Goal: Task Accomplishment & Management: Complete application form

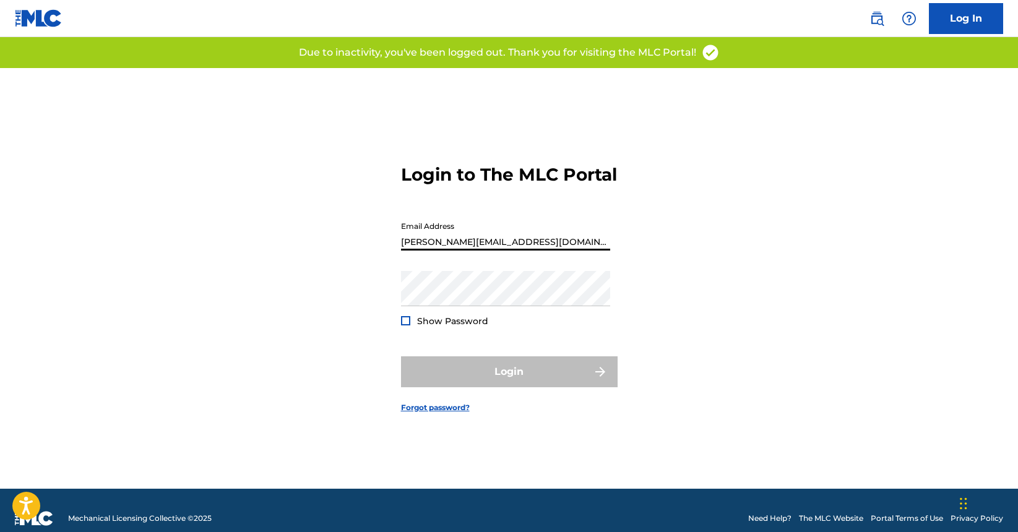
type input "[PERSON_NAME][EMAIL_ADDRESS][DOMAIN_NAME]"
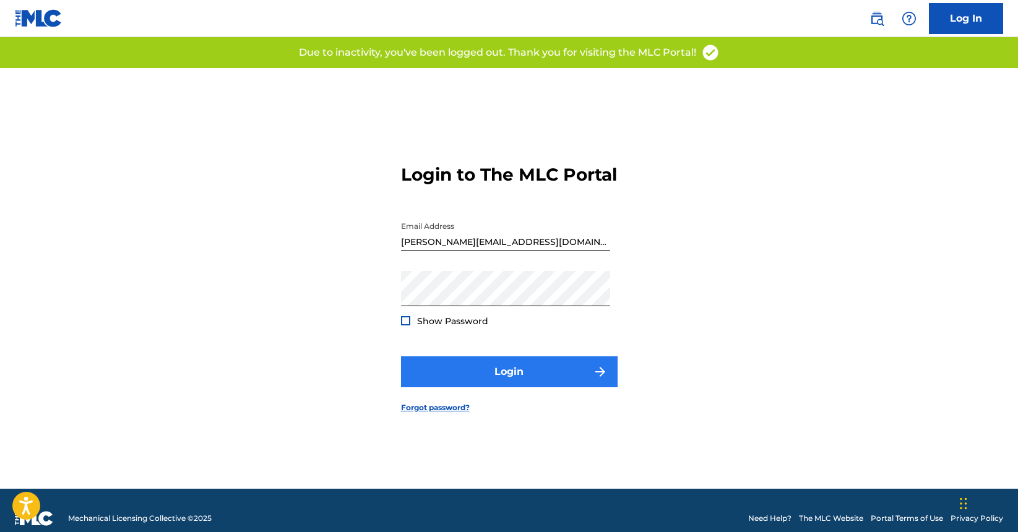
click at [516, 380] on button "Login" at bounding box center [509, 371] width 217 height 31
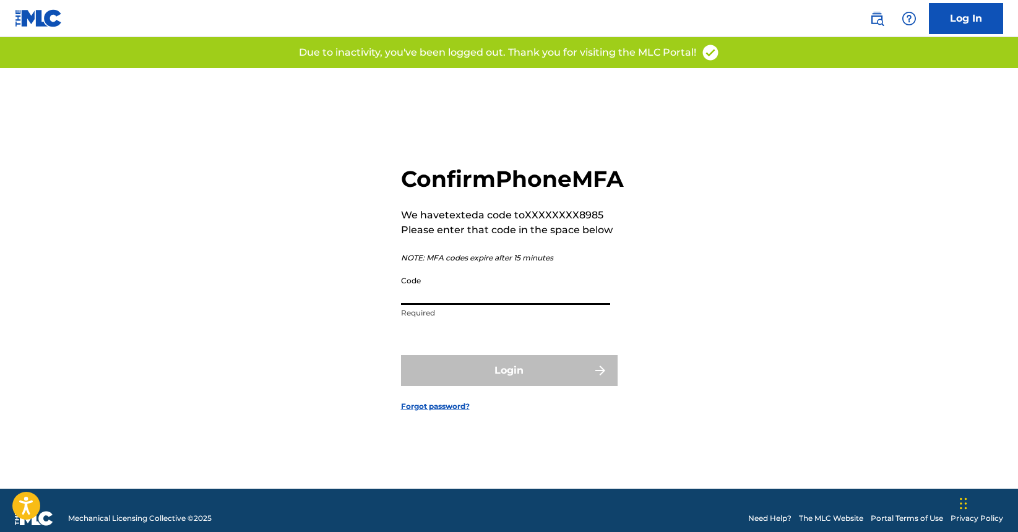
click at [438, 305] on input "Code" at bounding box center [505, 287] width 209 height 35
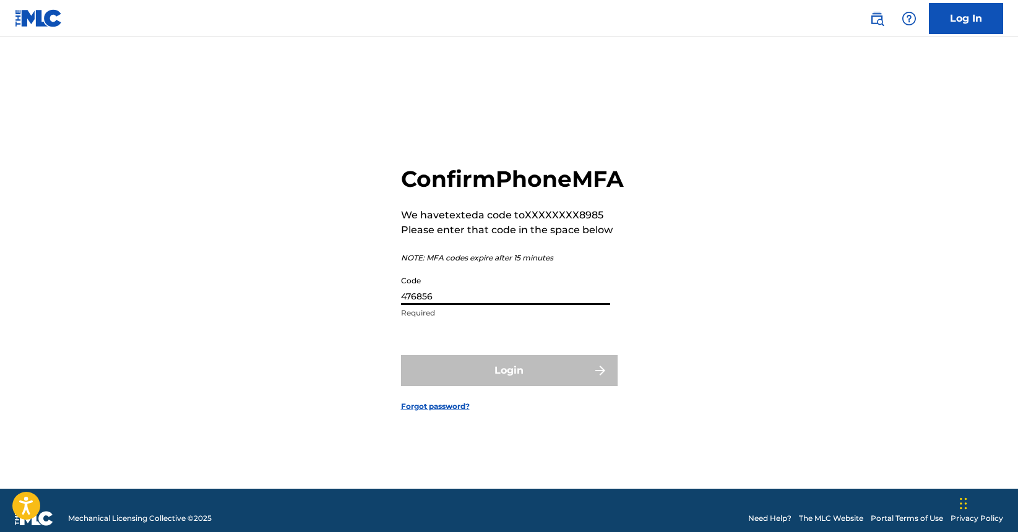
type input "476856"
click at [509, 384] on button "Login" at bounding box center [509, 370] width 217 height 31
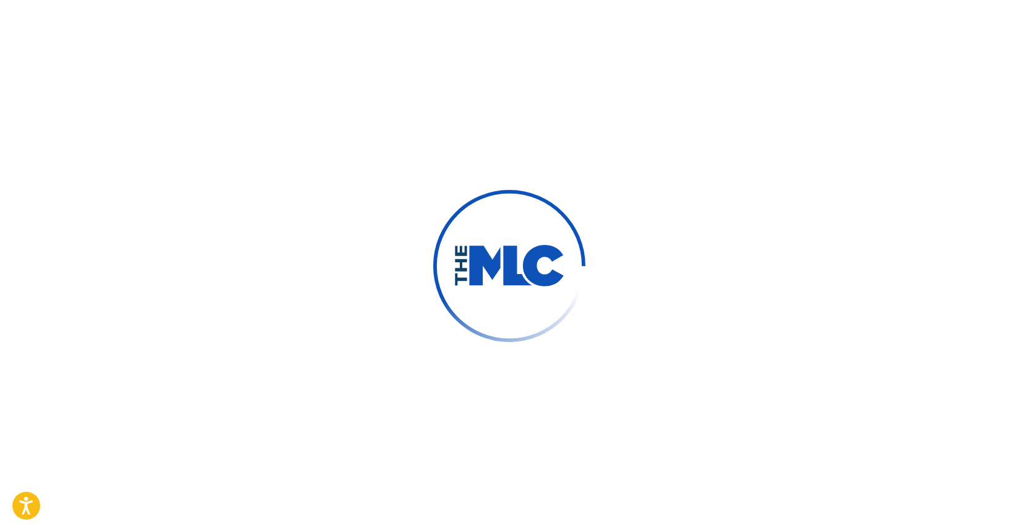
click at [516, 390] on div at bounding box center [509, 266] width 1018 height 532
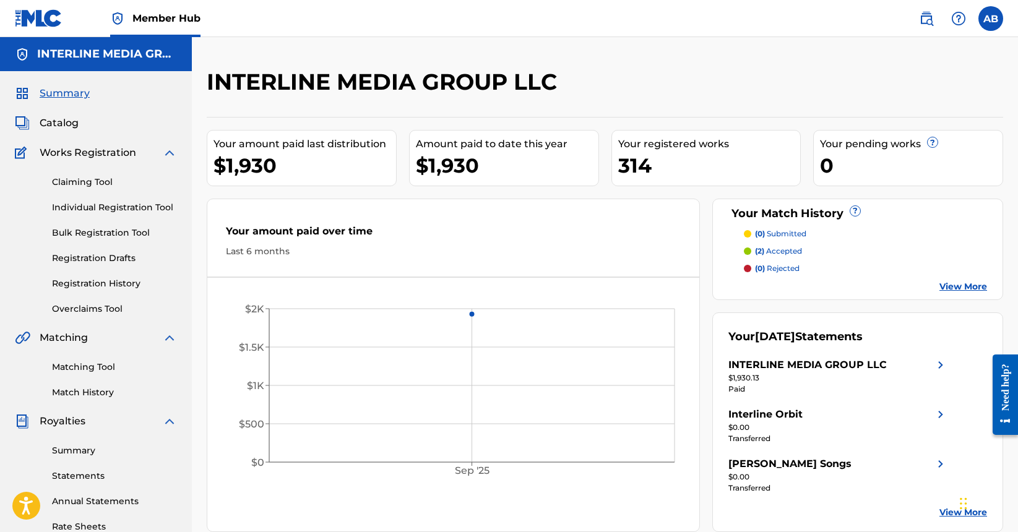
drag, startPoint x: 578, startPoint y: 231, endPoint x: 332, endPoint y: 204, distance: 247.2
click at [575, 230] on div "Your amount paid over time" at bounding box center [453, 234] width 455 height 21
click at [110, 279] on link "Registration History" at bounding box center [114, 283] width 125 height 13
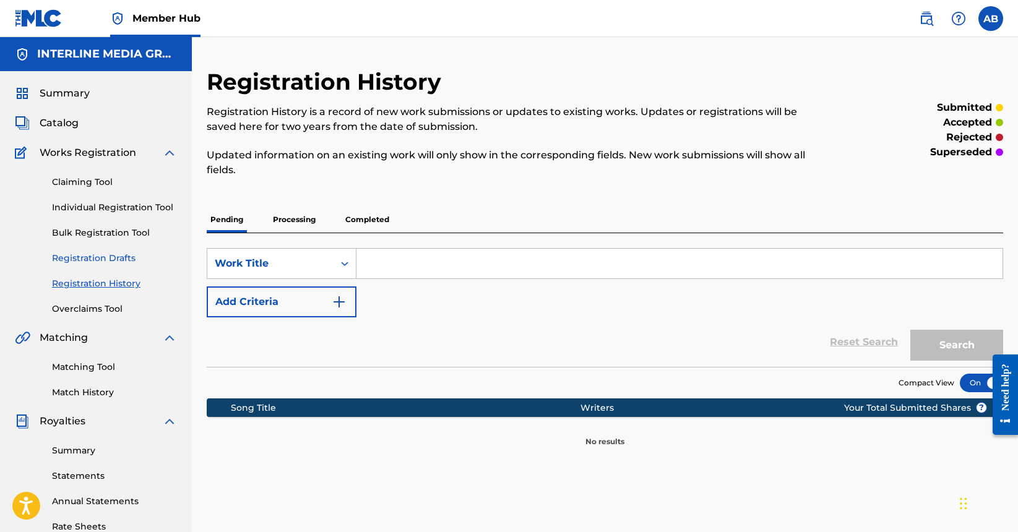
click at [79, 257] on link "Registration Drafts" at bounding box center [114, 258] width 125 height 13
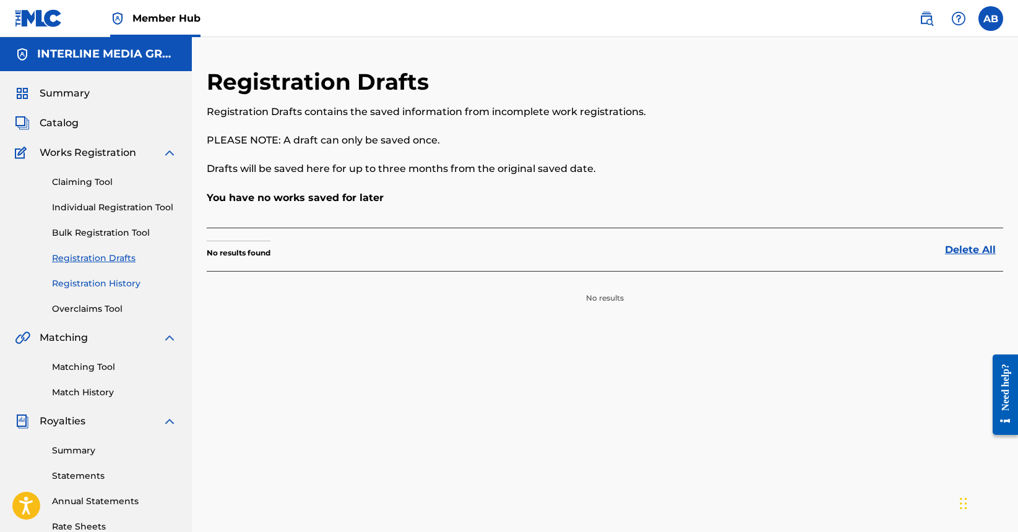
click at [134, 286] on link "Registration History" at bounding box center [114, 283] width 125 height 13
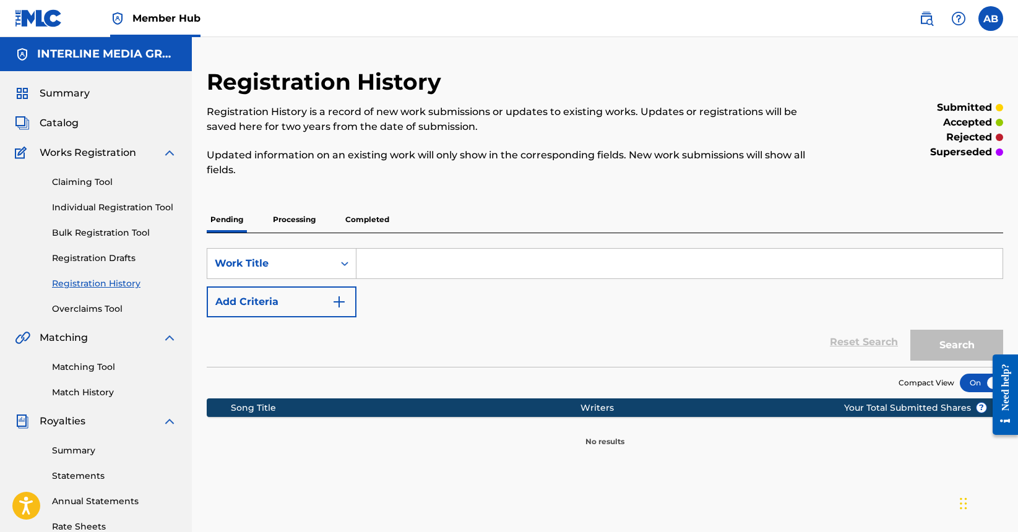
click at [489, 364] on div "Reset Search Search" at bounding box center [605, 341] width 796 height 49
click at [293, 223] on p "Processing" at bounding box center [294, 220] width 50 height 26
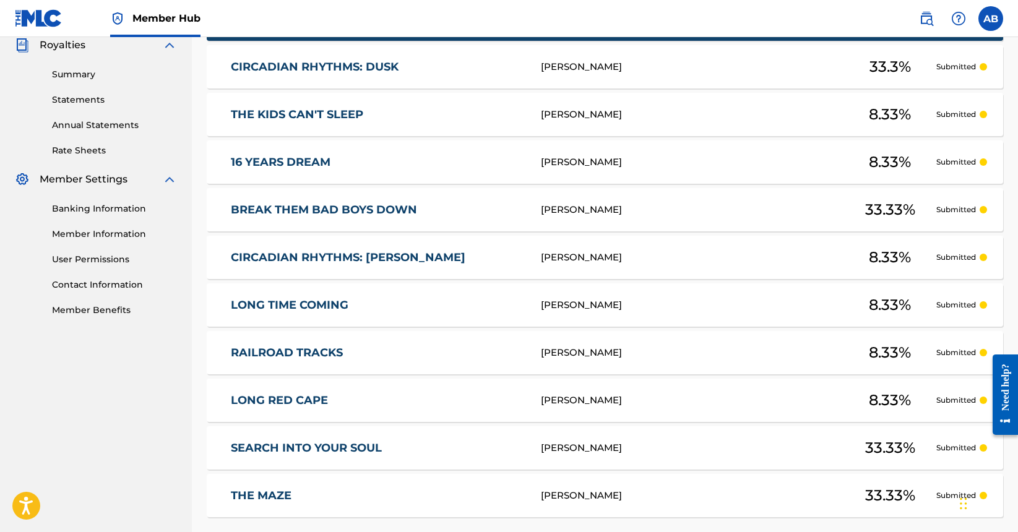
scroll to position [77, 0]
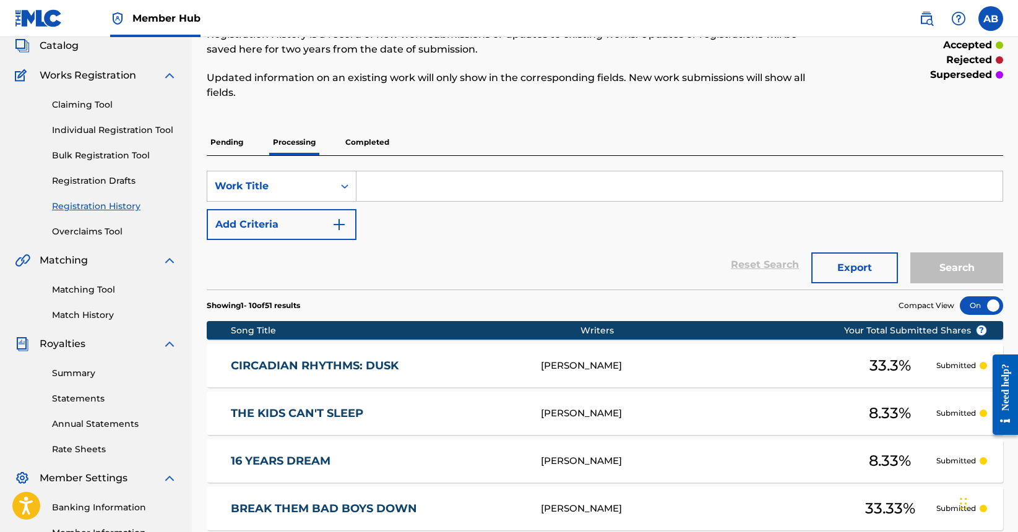
click at [359, 137] on p "Completed" at bounding box center [367, 142] width 51 height 26
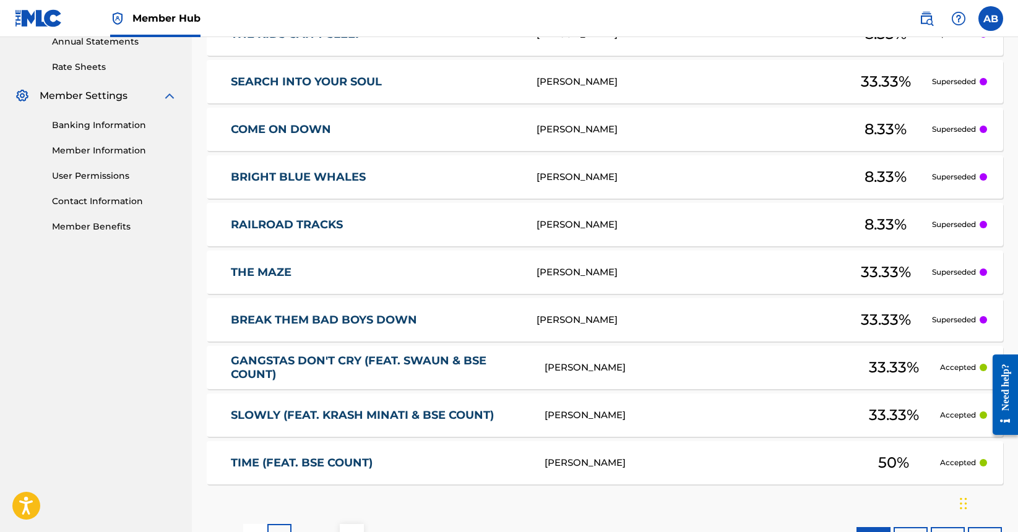
scroll to position [444, 0]
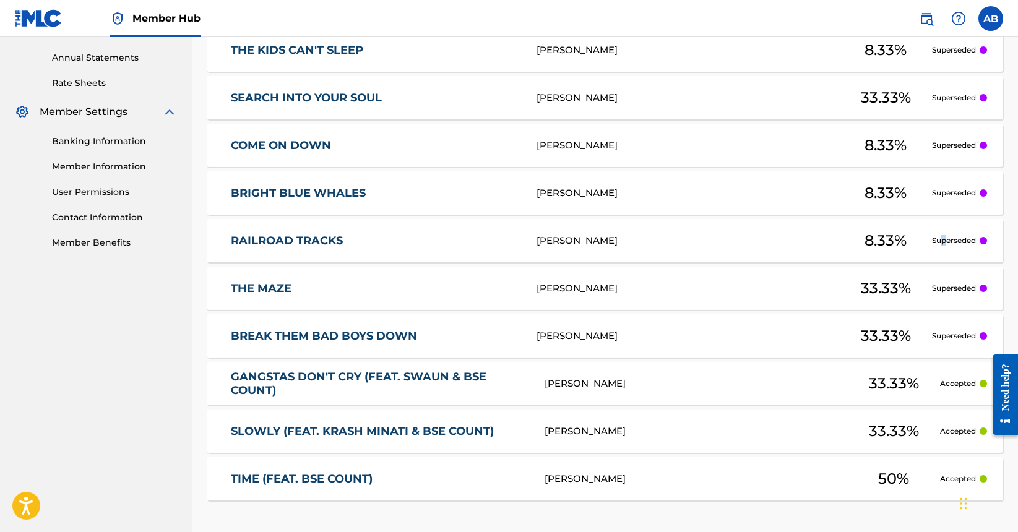
click at [943, 243] on p "Superseded" at bounding box center [954, 240] width 44 height 11
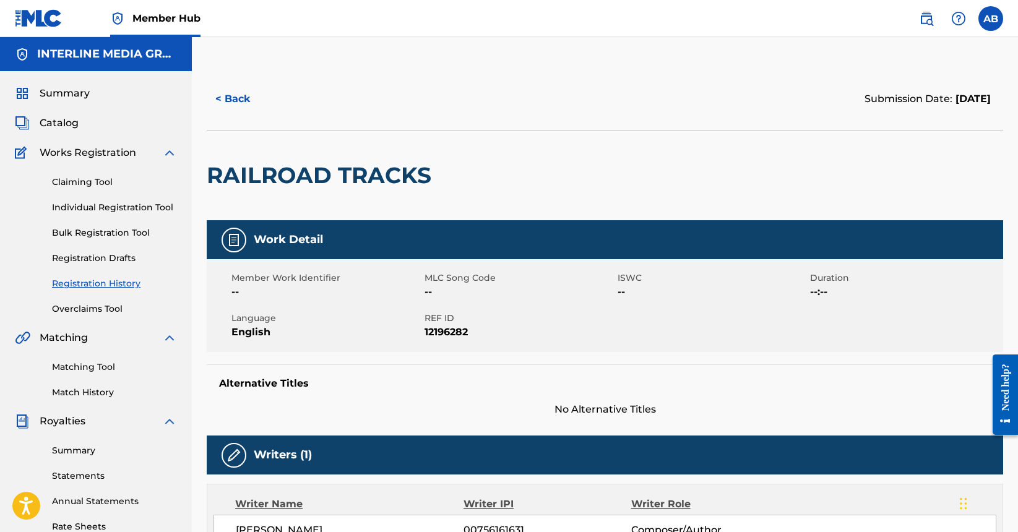
click at [677, 371] on div "Alternative Titles No Alternative Titles" at bounding box center [605, 390] width 796 height 53
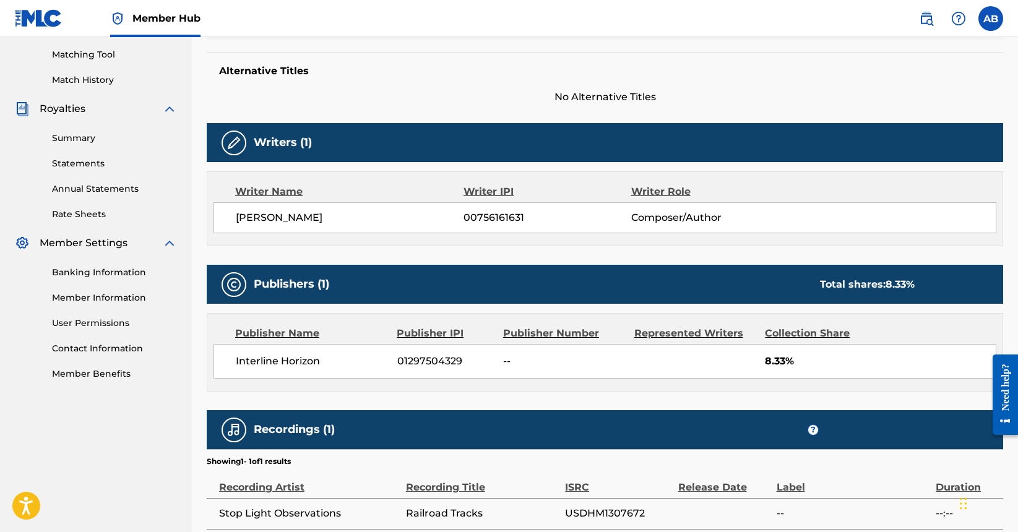
scroll to position [418, 0]
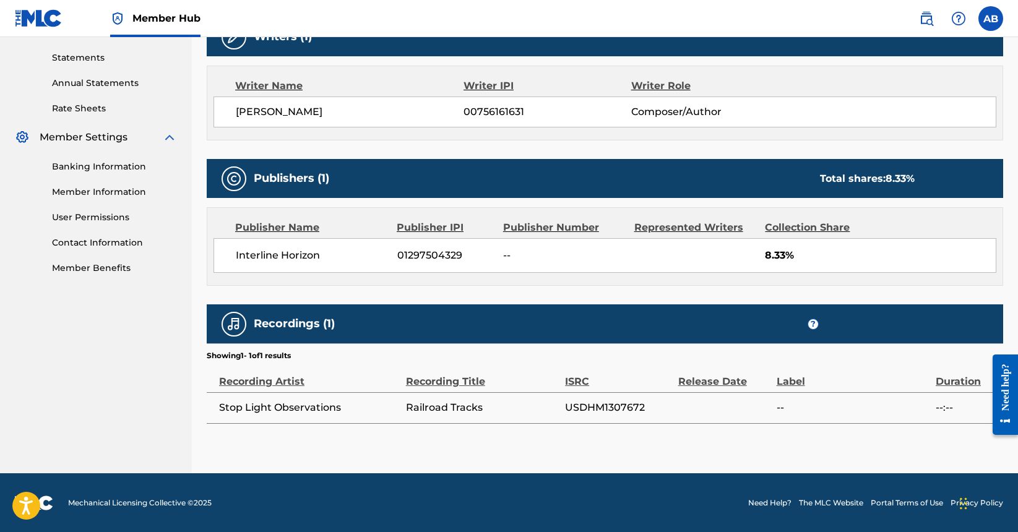
click at [612, 431] on div "< Back Submission Date: [DATE] RAILROAD TRACKS Work Detail Member Work Identifi…" at bounding box center [605, 61] width 796 height 823
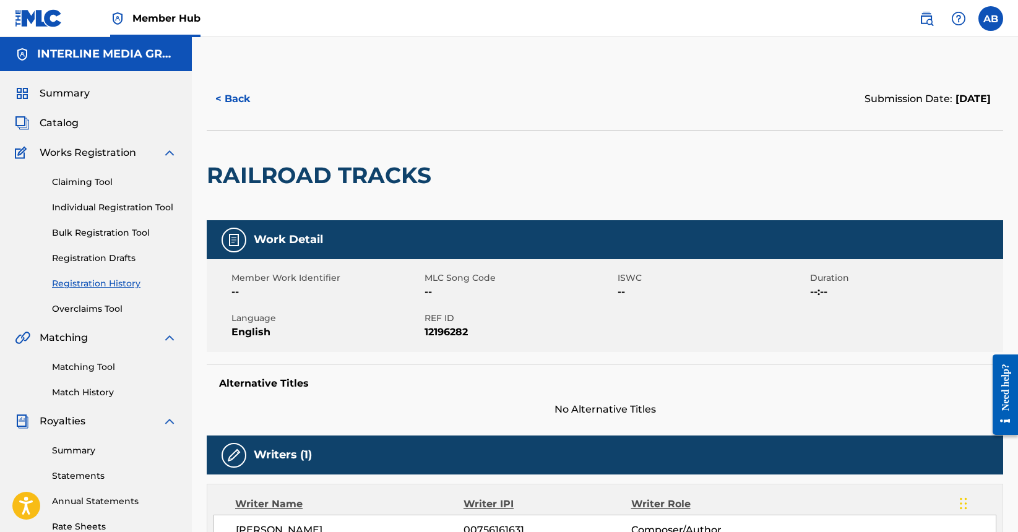
click at [661, 205] on div "RAILROAD TRACKS" at bounding box center [605, 175] width 796 height 90
click at [224, 105] on button "< Back" at bounding box center [244, 99] width 74 height 31
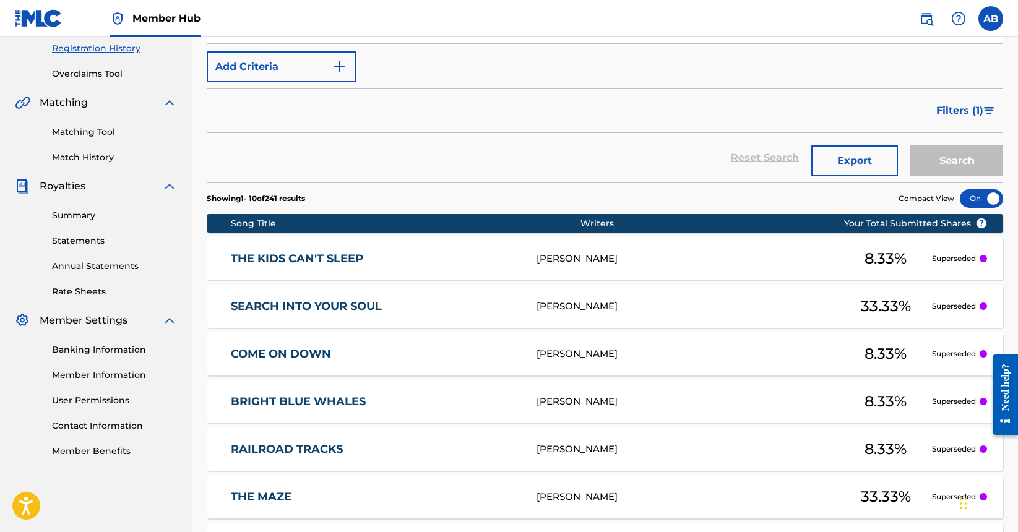
click at [986, 260] on div at bounding box center [982, 258] width 7 height 7
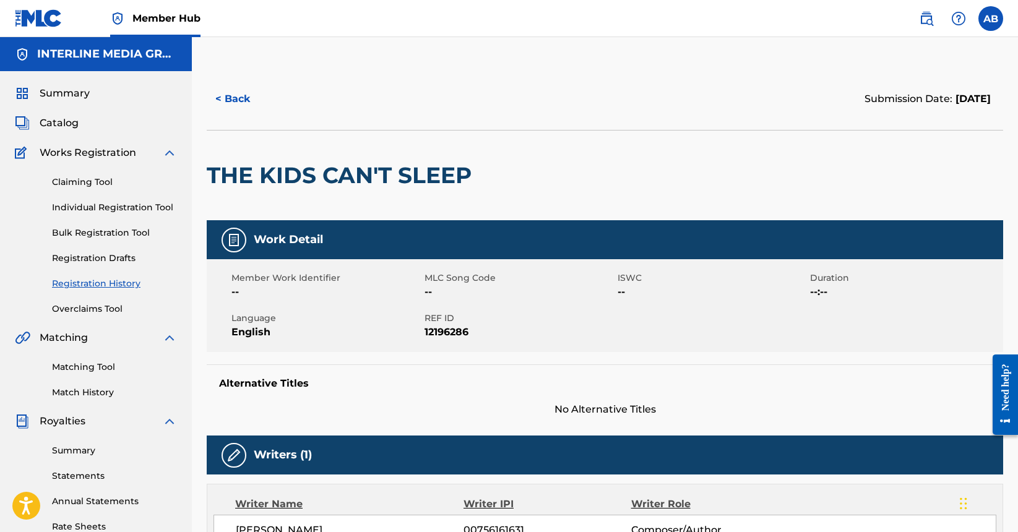
drag, startPoint x: 611, startPoint y: 182, endPoint x: 574, endPoint y: 165, distance: 40.1
click at [608, 181] on div at bounding box center [569, 176] width 183 height 90
click at [221, 96] on button "< Back" at bounding box center [244, 99] width 74 height 31
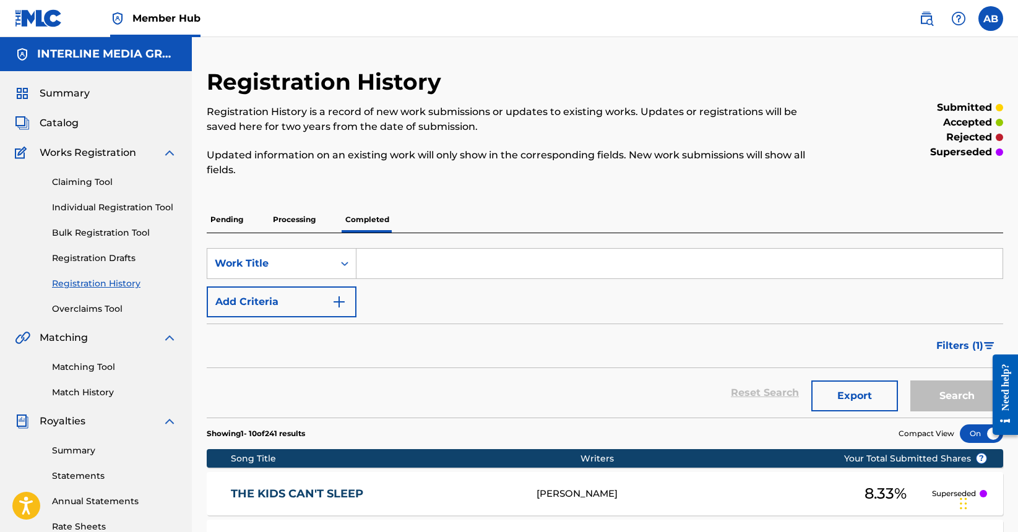
click at [828, 189] on div "submitted accepted rejected superseded" at bounding box center [911, 130] width 183 height 124
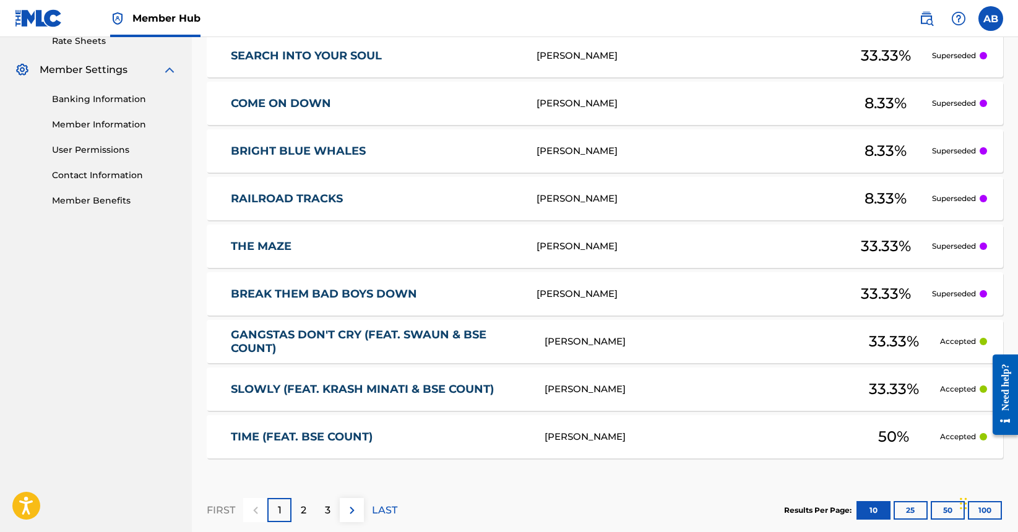
scroll to position [267, 0]
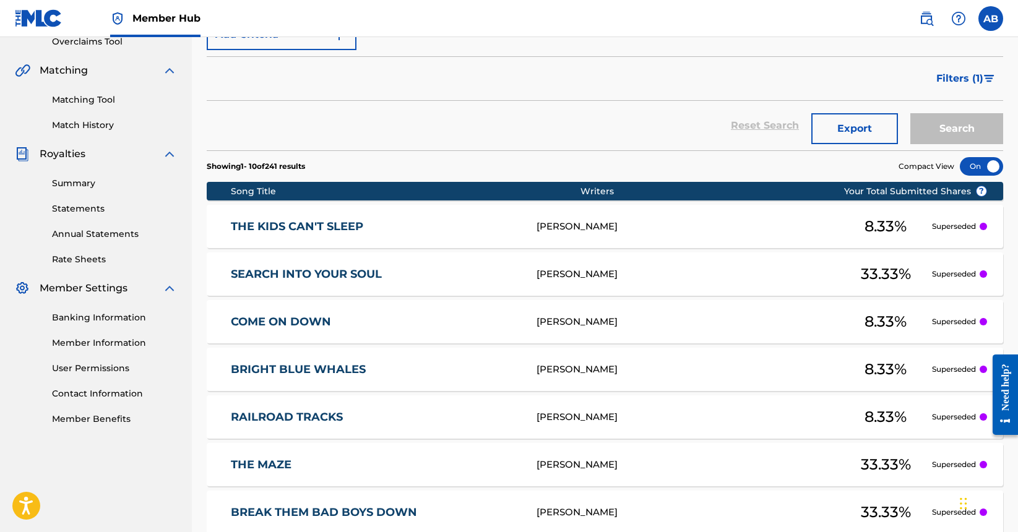
click at [576, 131] on div "Reset Search Export Search" at bounding box center [605, 125] width 796 height 49
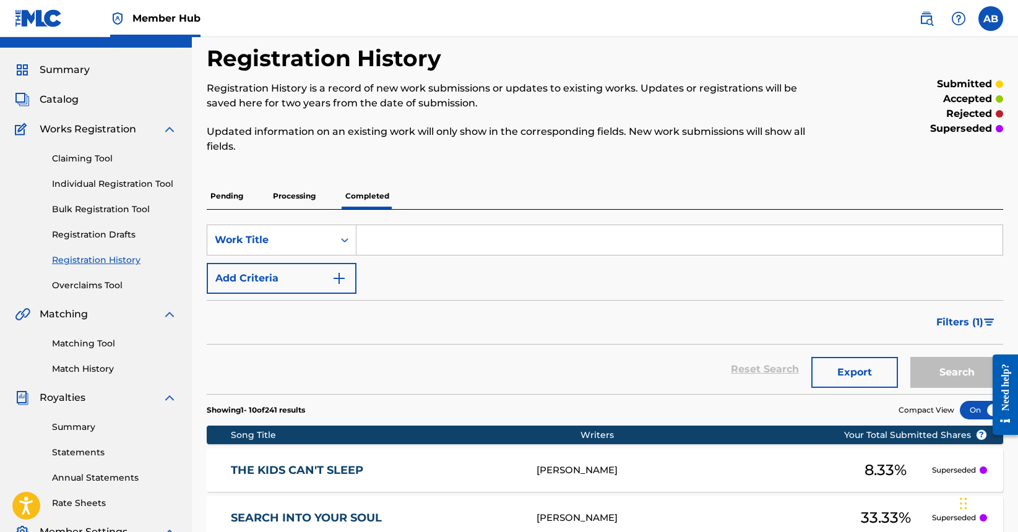
click at [297, 189] on p "Processing" at bounding box center [294, 196] width 50 height 26
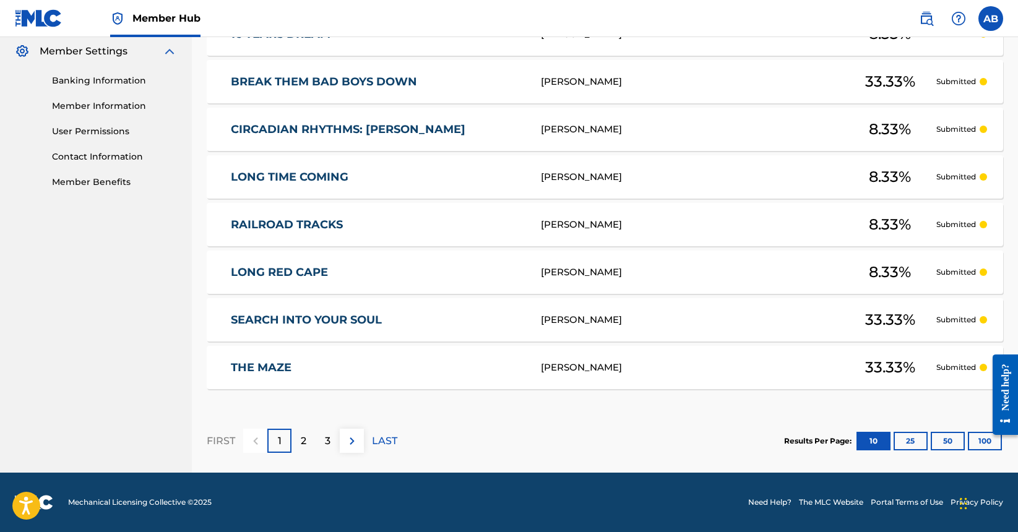
scroll to position [93, 0]
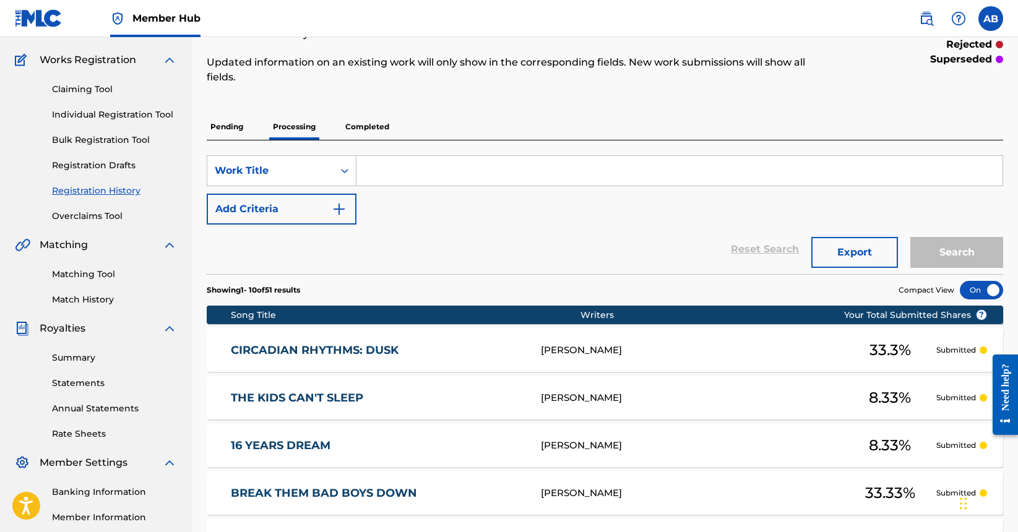
click at [221, 129] on p "Pending" at bounding box center [227, 127] width 40 height 26
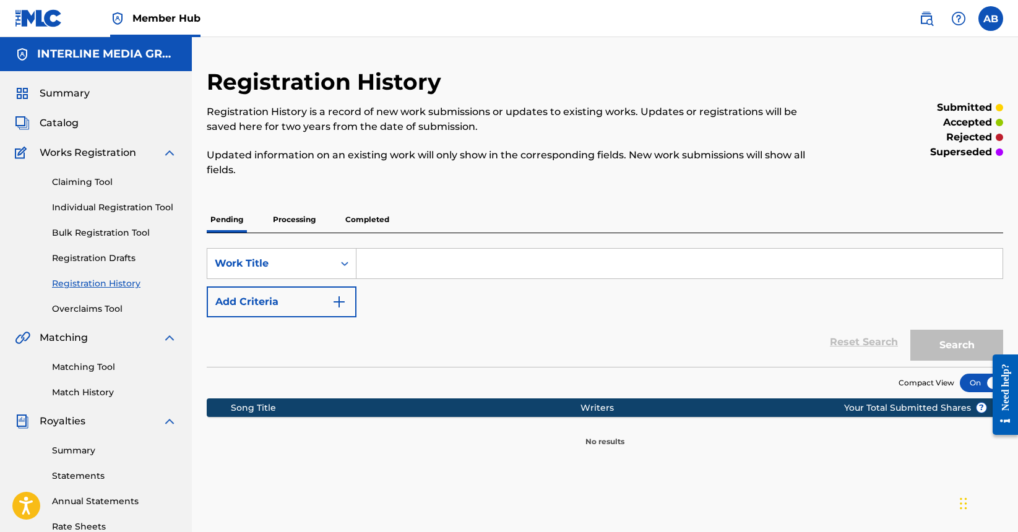
click at [368, 211] on p "Completed" at bounding box center [367, 220] width 51 height 26
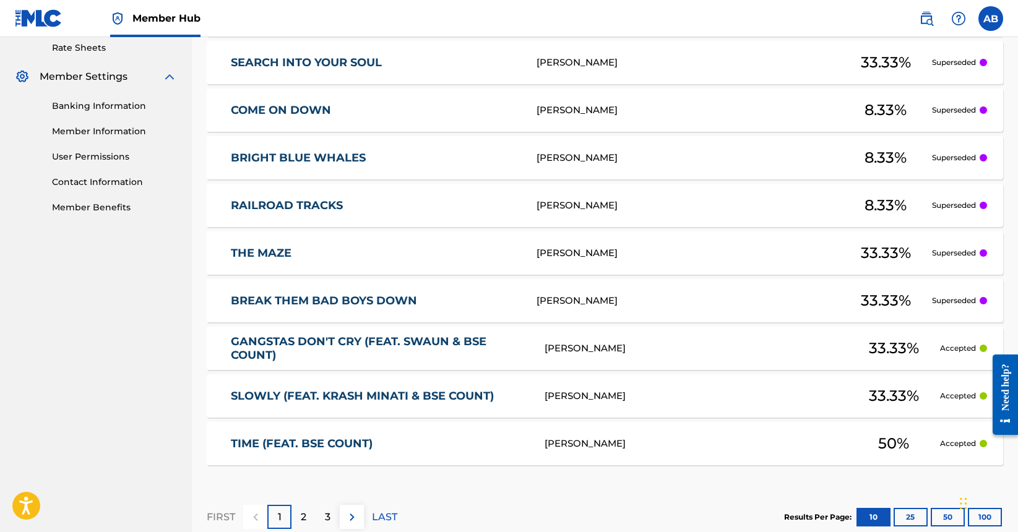
scroll to position [464, 0]
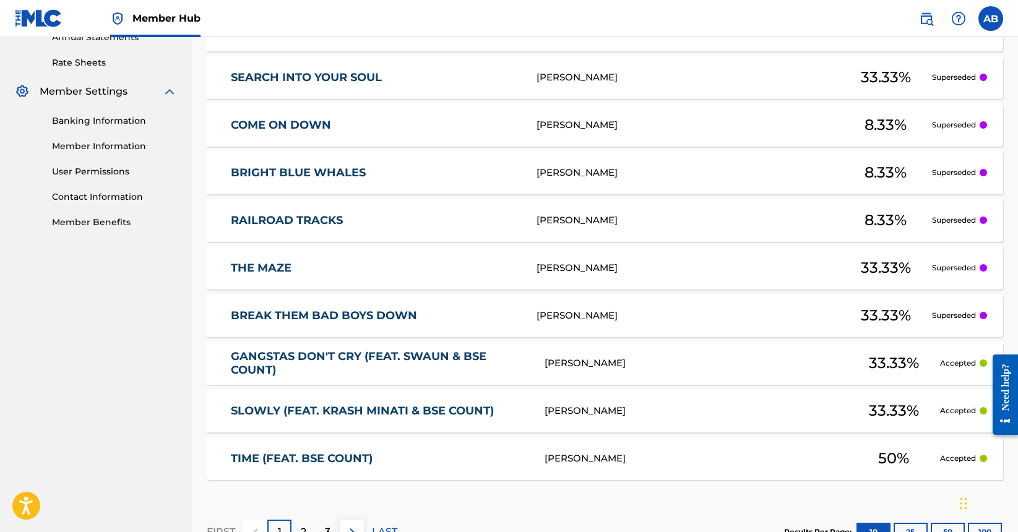
click at [359, 320] on link "BREAK THEM BAD BOYS DOWN" at bounding box center [376, 316] width 290 height 14
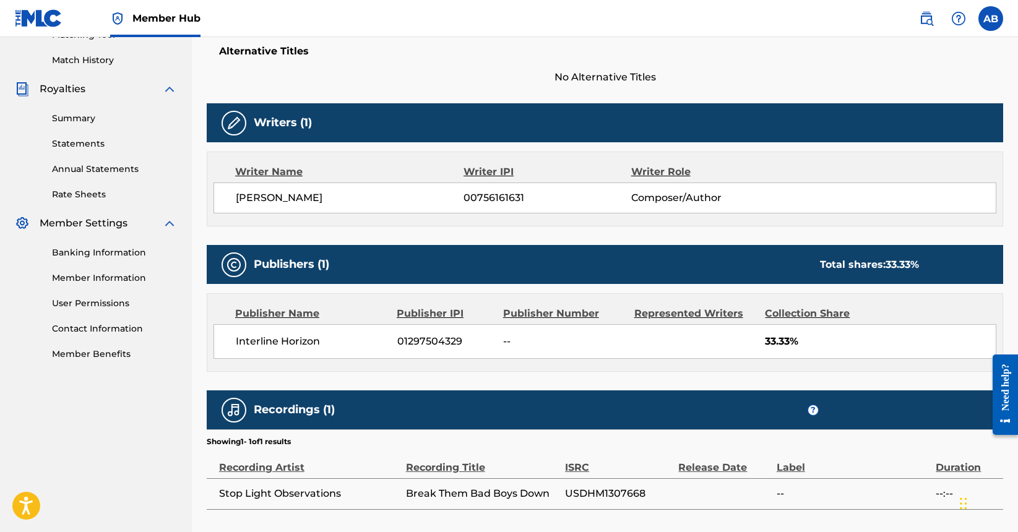
scroll to position [418, 0]
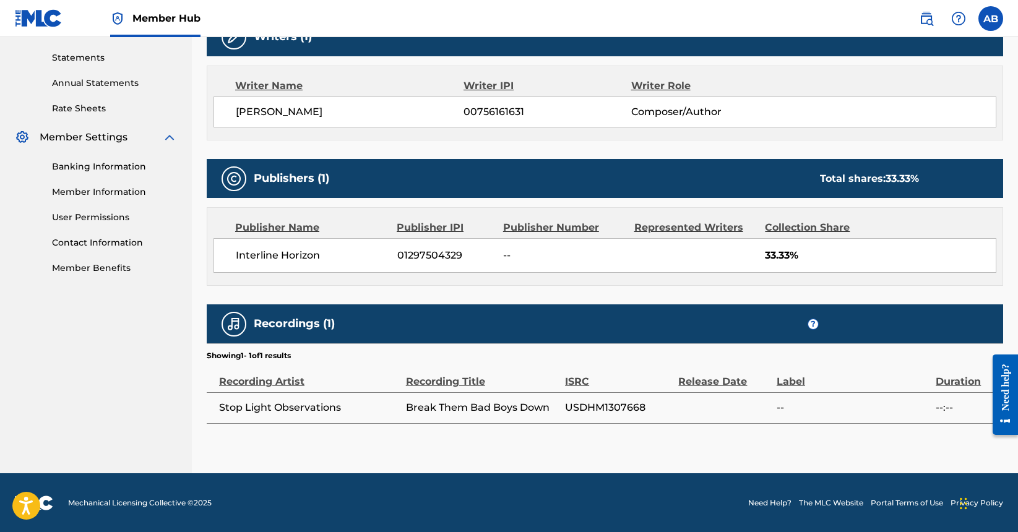
click at [311, 411] on span "Stop Light Observations" at bounding box center [309, 407] width 181 height 15
click at [452, 439] on div "< Back Submission Date: [DATE] BREAK THEM BAD BOYS DOWN Work Detail Member Work…" at bounding box center [605, 61] width 796 height 823
click at [615, 410] on span "USDHM1307668" at bounding box center [618, 407] width 107 height 15
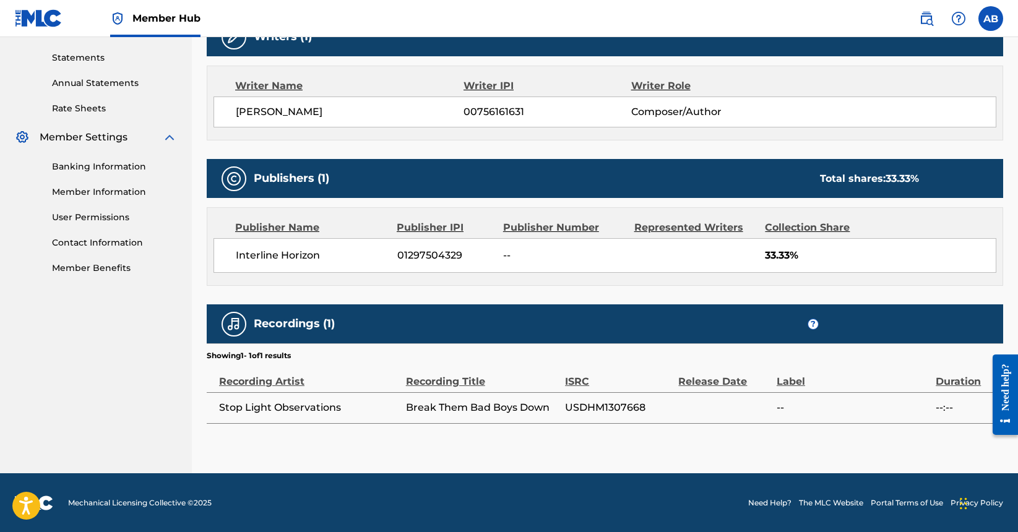
click at [713, 436] on div "< Back Submission Date: [DATE] BREAK THEM BAD BOYS DOWN Work Detail Member Work…" at bounding box center [605, 61] width 796 height 823
drag, startPoint x: 220, startPoint y: 406, endPoint x: 339, endPoint y: 411, distance: 119.5
click at [339, 411] on span "Stop Light Observations" at bounding box center [309, 407] width 181 height 15
click at [601, 408] on span "USDHM1307668" at bounding box center [618, 407] width 107 height 15
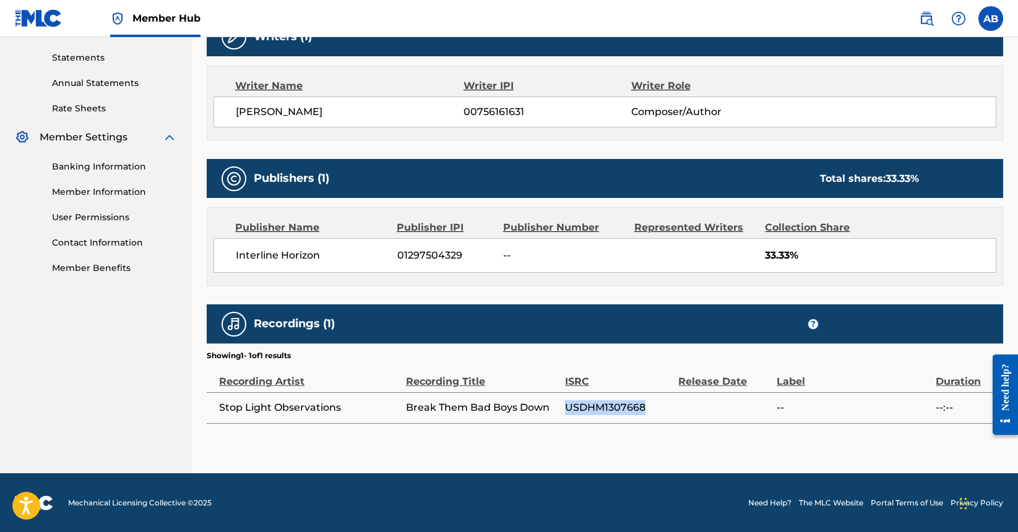
copy span "USDHM1307668"
click at [337, 458] on div "< Back Submission Date: [DATE] BREAK THEM BAD BOYS DOWN Work Detail Member Work…" at bounding box center [605, 61] width 796 height 823
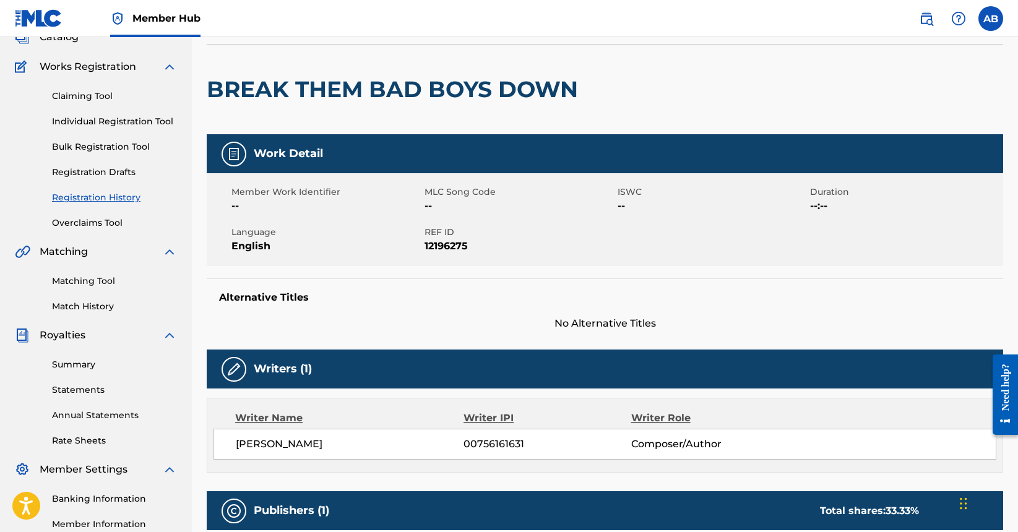
scroll to position [78, 0]
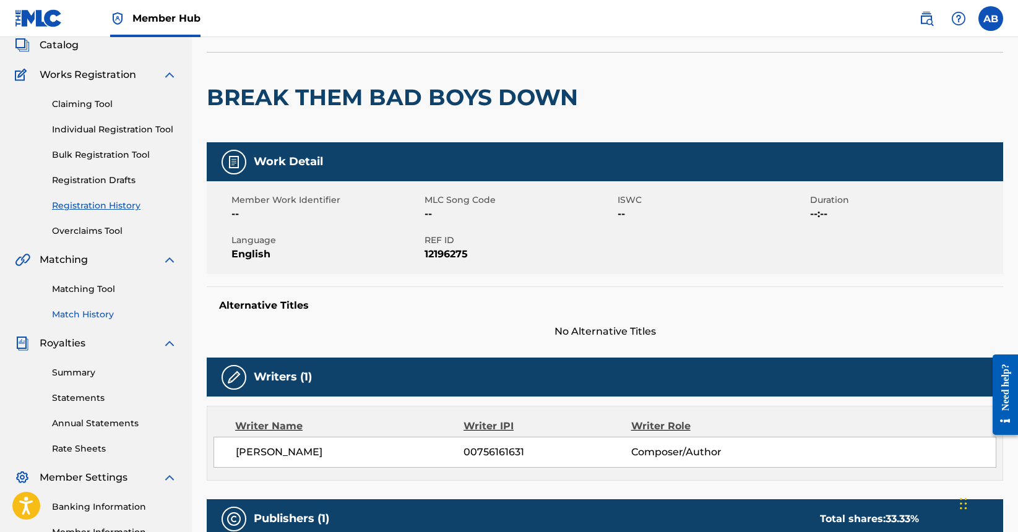
click at [85, 317] on link "Match History" at bounding box center [114, 314] width 125 height 13
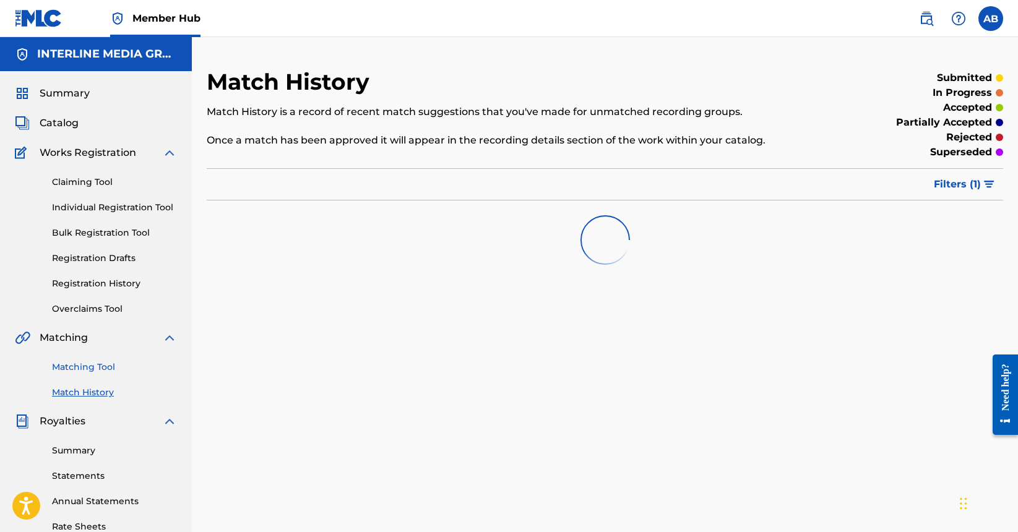
click at [89, 361] on link "Matching Tool" at bounding box center [114, 367] width 125 height 13
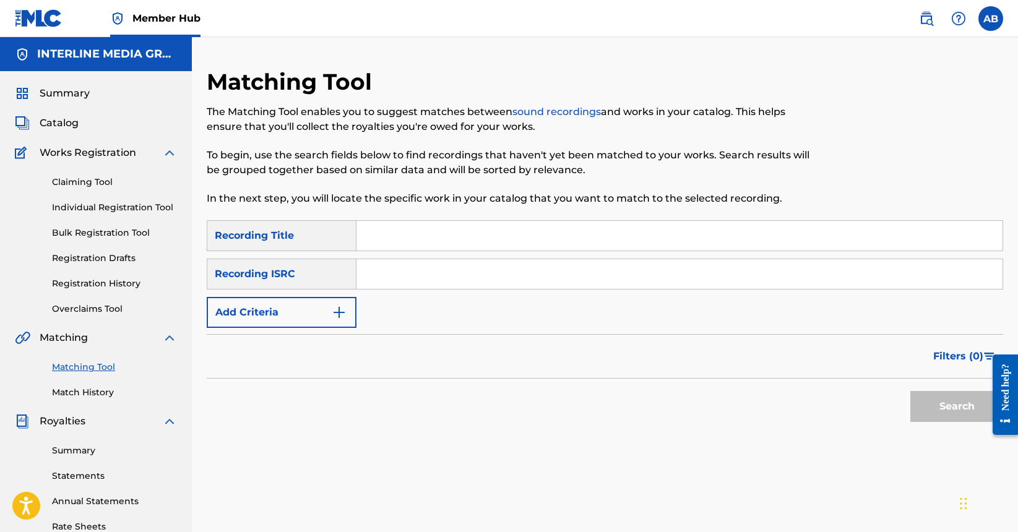
click at [401, 275] on input "Search Form" at bounding box center [679, 274] width 646 height 30
paste input "USDHM1307668"
type input "USDHM1307668"
drag, startPoint x: 31, startPoint y: 52, endPoint x: 664, endPoint y: 158, distance: 641.8
click at [963, 414] on button "Search" at bounding box center [956, 406] width 93 height 31
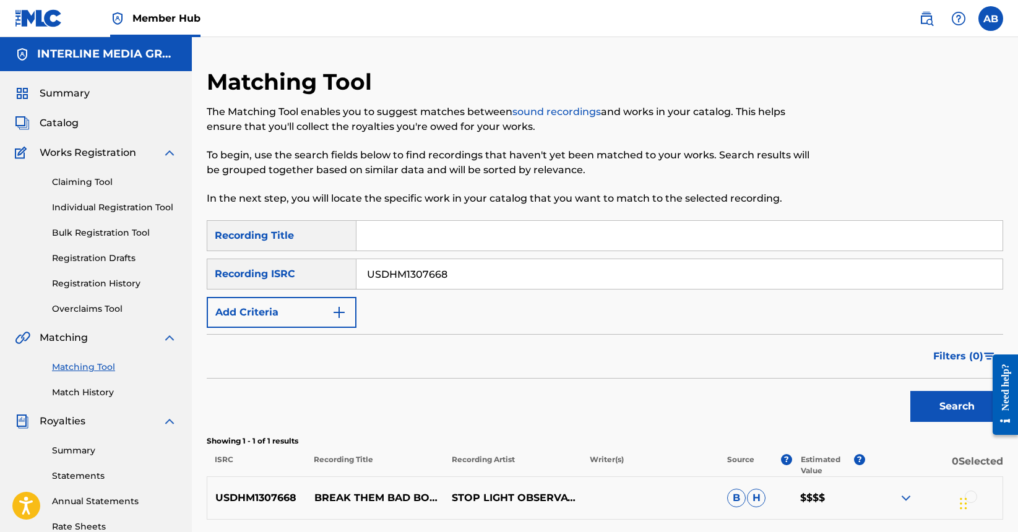
click at [781, 366] on div "Filters ( 0 )" at bounding box center [605, 356] width 796 height 45
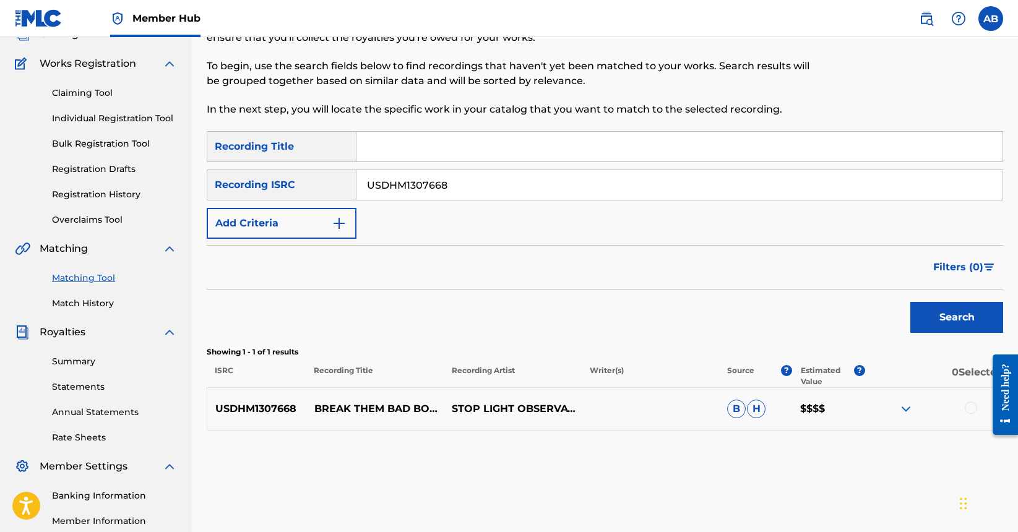
click at [557, 492] on div "Matching Tool The Matching Tool enables you to suggest matches between sound re…" at bounding box center [605, 299] width 796 height 640
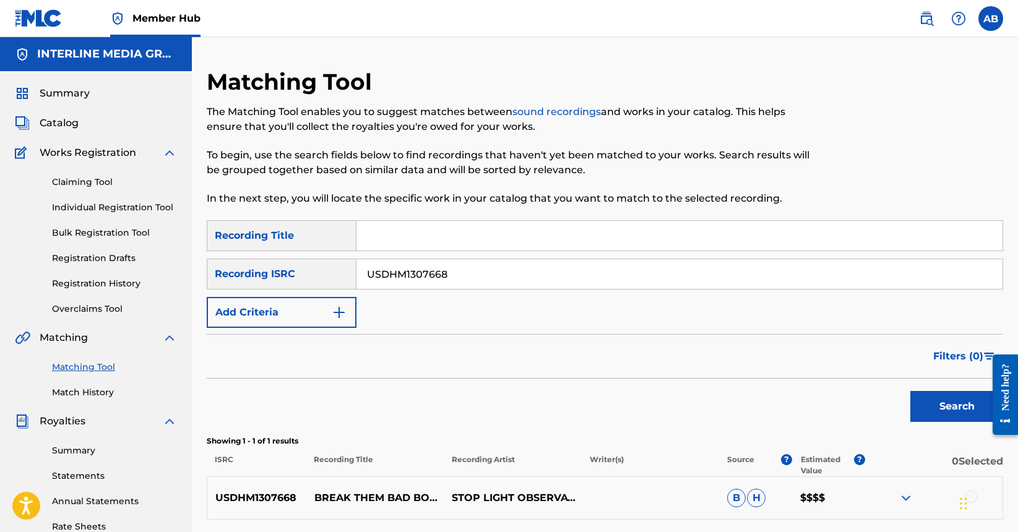
click at [449, 281] on input "USDHM1307668" at bounding box center [679, 274] width 646 height 30
click at [459, 364] on div "Filters ( 0 )" at bounding box center [605, 356] width 796 height 45
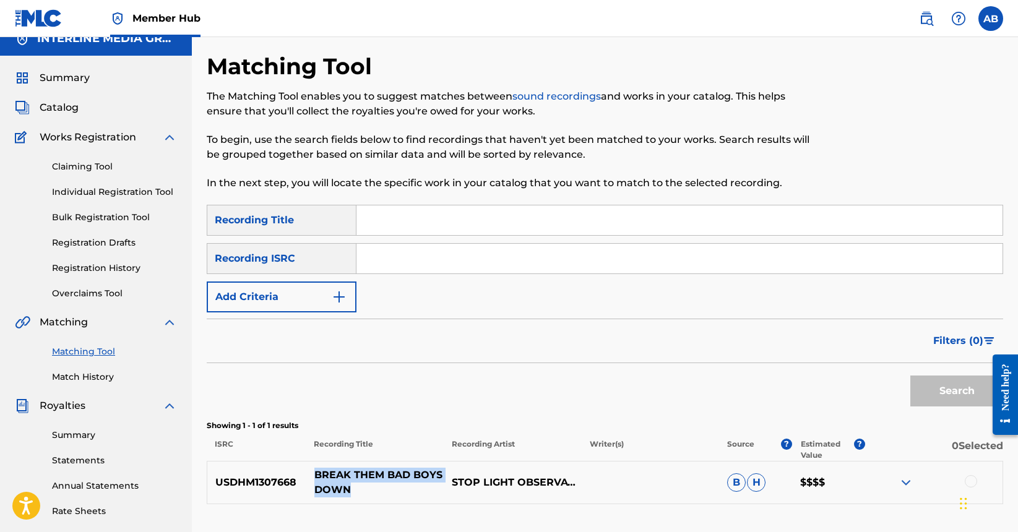
drag, startPoint x: 314, startPoint y: 474, endPoint x: 371, endPoint y: 496, distance: 60.5
click at [371, 496] on p "BREAK THEM BAD BOYS DOWN" at bounding box center [374, 483] width 137 height 30
copy p "BREAK THEM BAD BOYS DOWN"
click at [433, 369] on div "Search" at bounding box center [605, 387] width 796 height 49
click at [58, 109] on span "Catalog" at bounding box center [59, 107] width 39 height 15
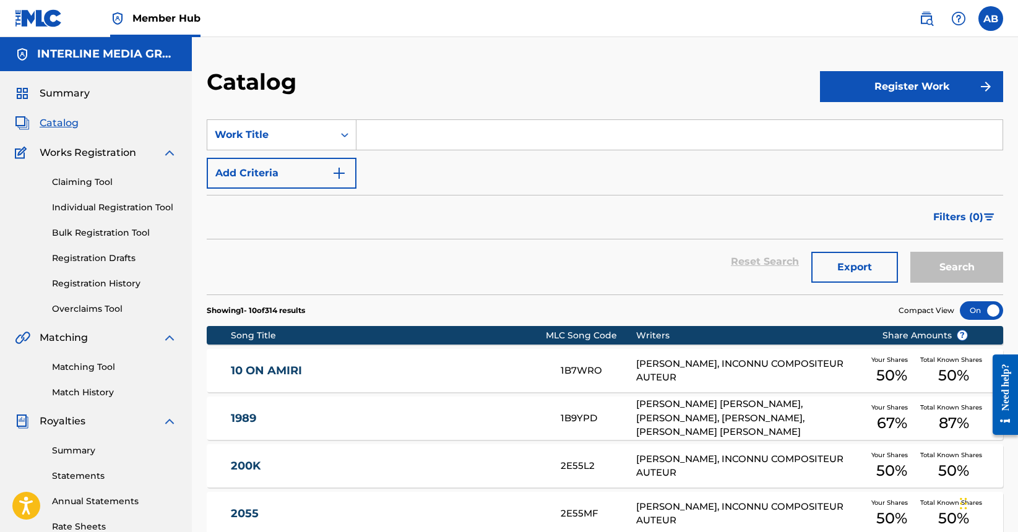
click at [415, 133] on input "Search Form" at bounding box center [679, 135] width 646 height 30
paste input "BREAK THEM BAD BOYS DOWN"
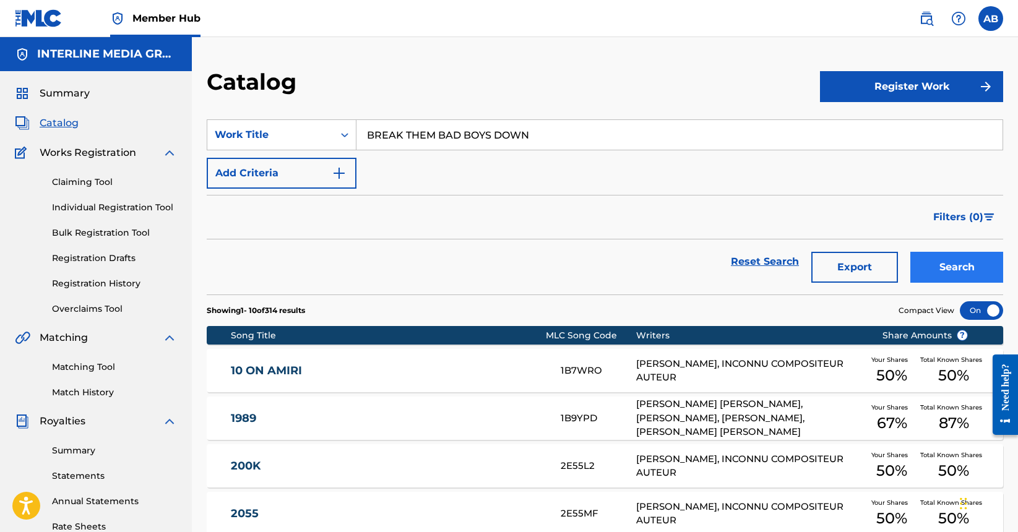
type input "BREAK THEM BAD BOYS DOWN"
click at [976, 262] on button "Search" at bounding box center [956, 267] width 93 height 31
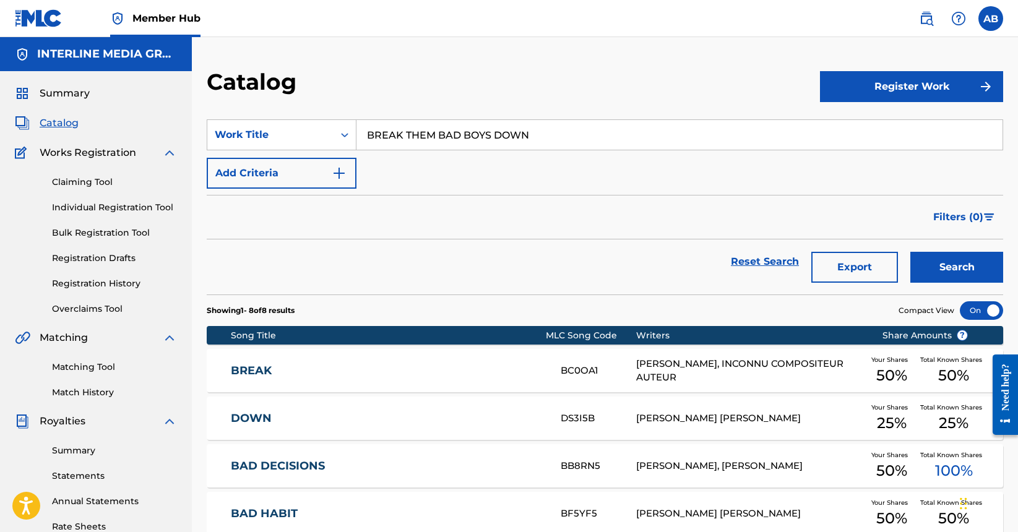
click at [390, 197] on div "Filters ( 0 )" at bounding box center [605, 217] width 796 height 45
click at [42, 99] on span "Summary" at bounding box center [65, 93] width 50 height 15
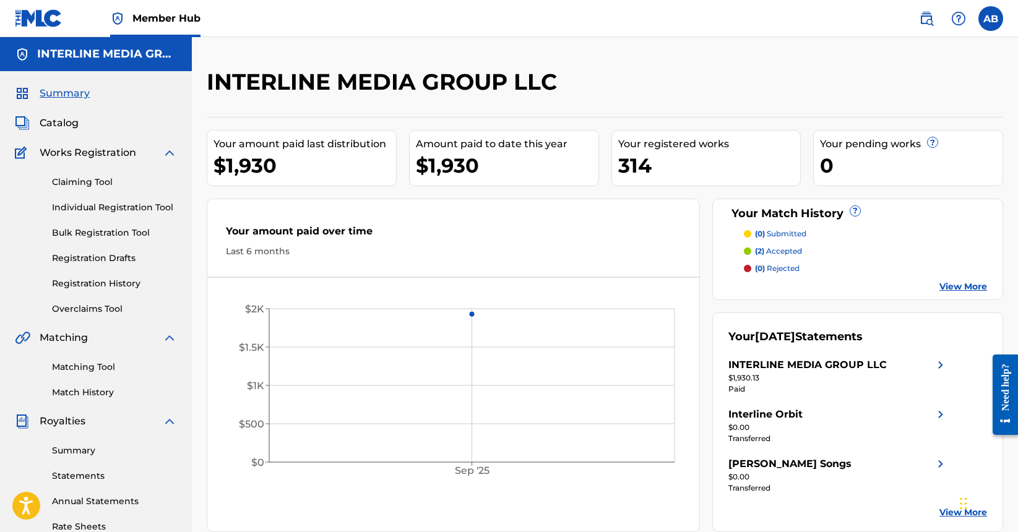
click at [689, 93] on div "INTERLINE MEDIA GROUP LLC" at bounding box center [513, 86] width 613 height 37
click at [101, 397] on link "Match History" at bounding box center [114, 392] width 125 height 13
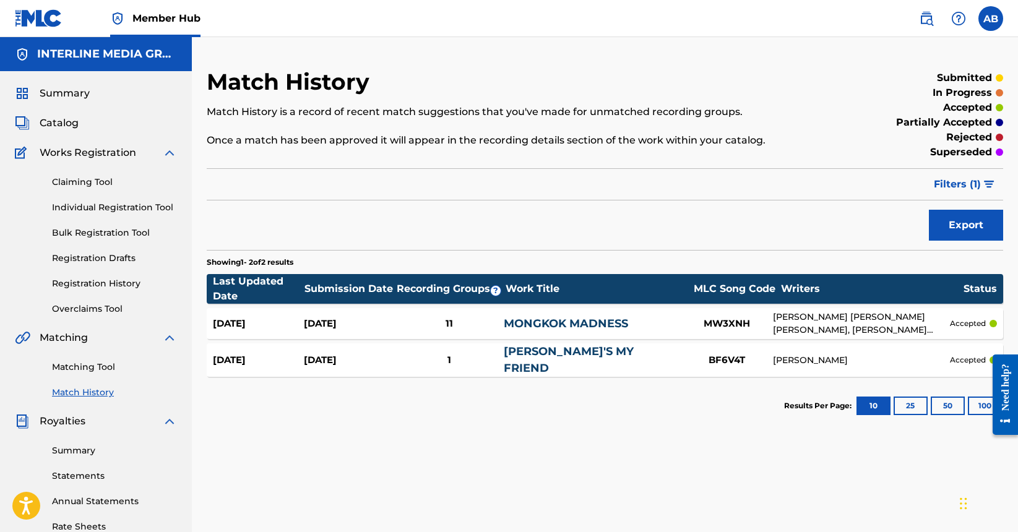
click at [530, 458] on div "Match History Match History is a record of recent match suggestions that you've…" at bounding box center [605, 388] width 826 height 640
click at [88, 179] on link "Claiming Tool" at bounding box center [114, 182] width 125 height 13
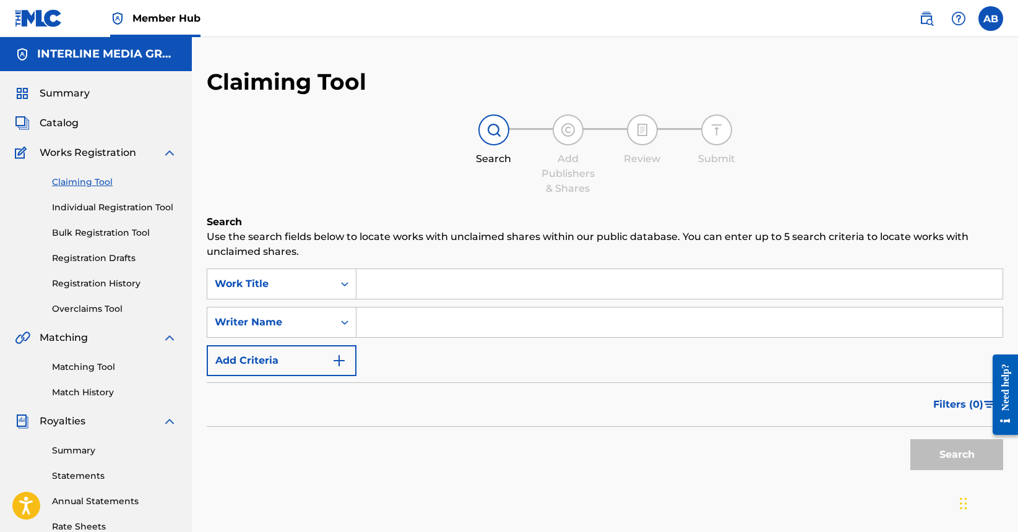
click at [390, 179] on div "Search Add Publishers & Shares Review Submit" at bounding box center [605, 155] width 796 height 82
click at [62, 121] on span "Catalog" at bounding box center [59, 123] width 39 height 15
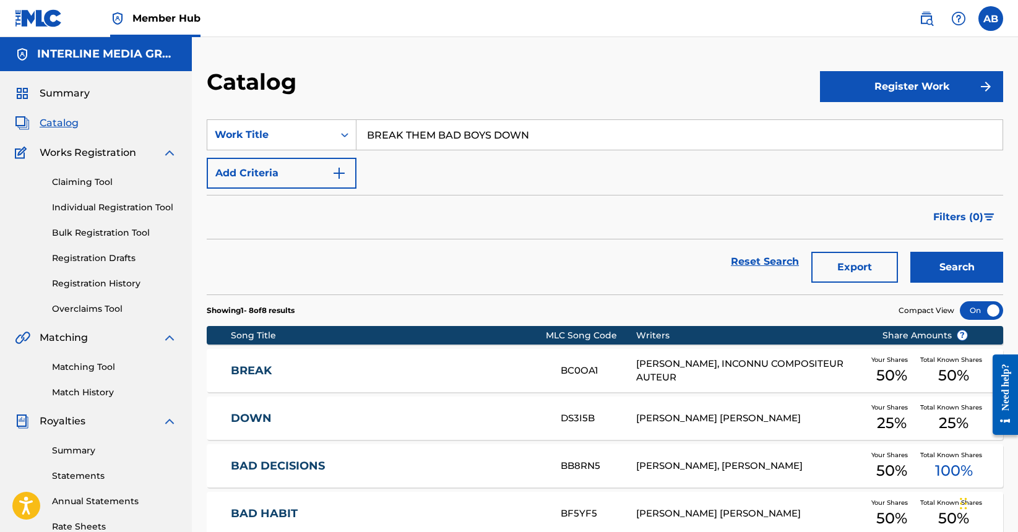
click at [65, 131] on div "Summary Catalog Works Registration Claiming Tool Individual Registration Tool B…" at bounding box center [96, 389] width 192 height 637
click at [67, 96] on span "Summary" at bounding box center [65, 93] width 50 height 15
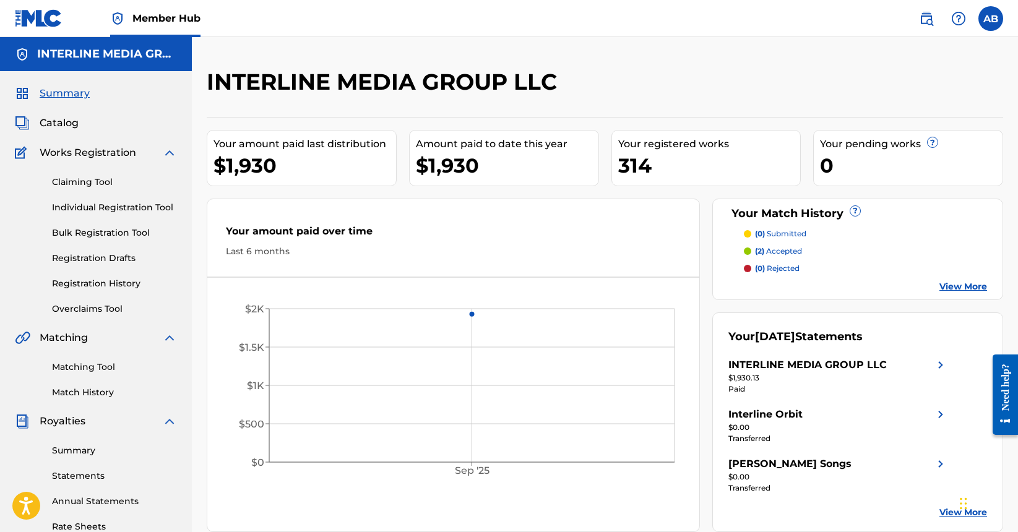
click at [129, 271] on div "Claiming Tool Individual Registration Tool Bulk Registration Tool Registration …" at bounding box center [96, 237] width 162 height 155
click at [129, 281] on link "Registration History" at bounding box center [114, 283] width 125 height 13
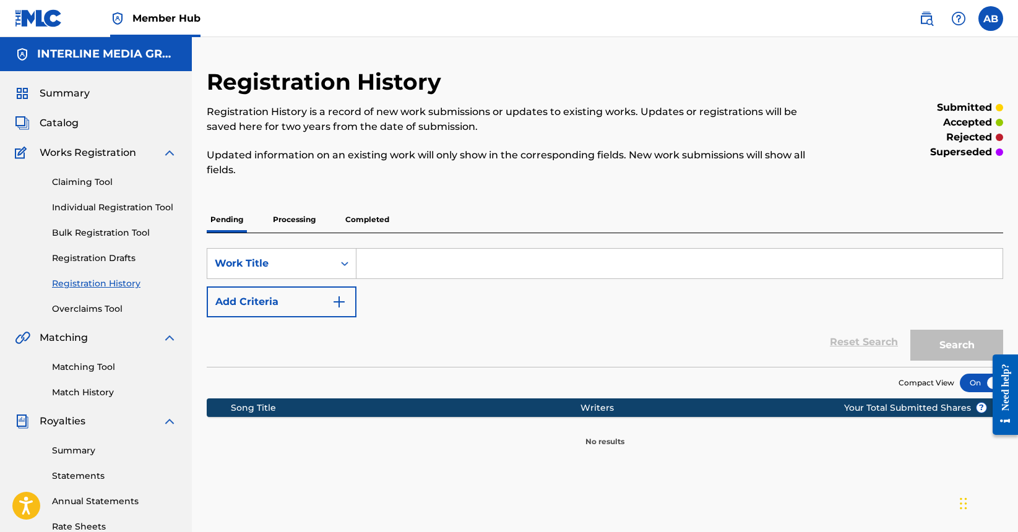
click at [369, 225] on p "Completed" at bounding box center [367, 220] width 51 height 26
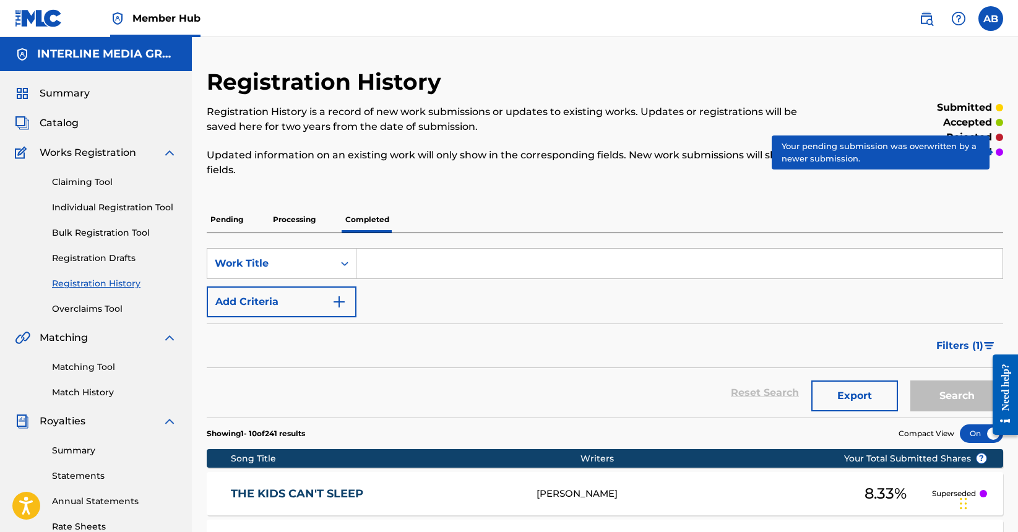
click at [998, 149] on div at bounding box center [998, 151] width 7 height 7
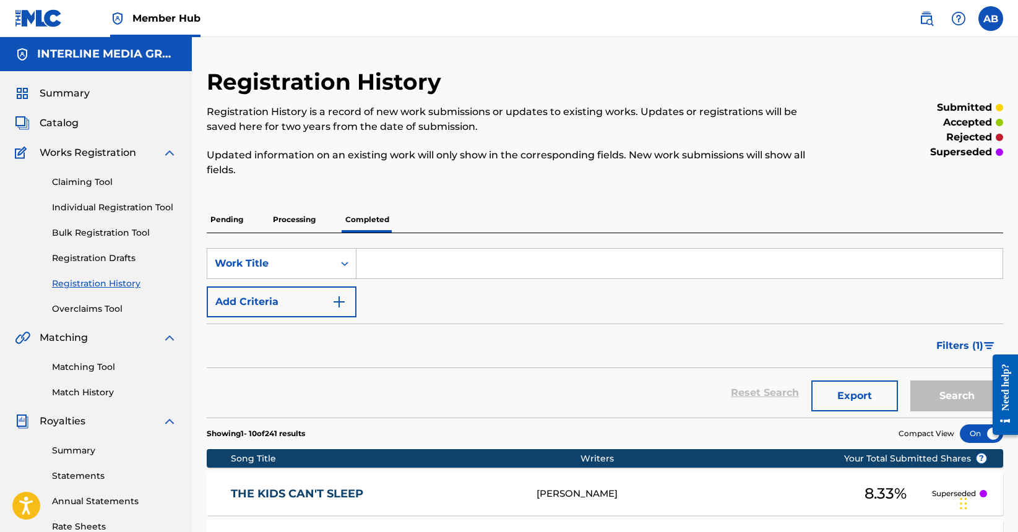
click at [811, 211] on div "Pending Processing Completed" at bounding box center [605, 220] width 796 height 26
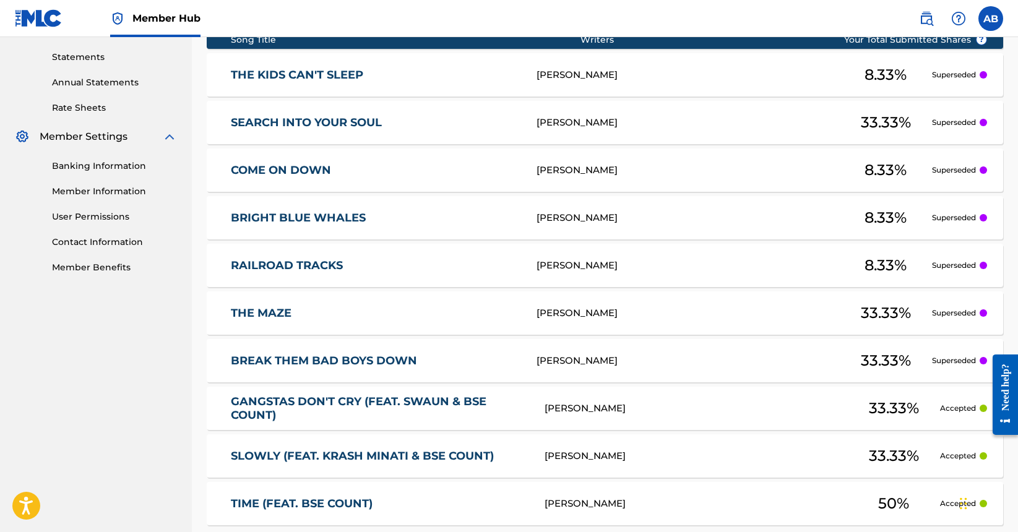
scroll to position [555, 0]
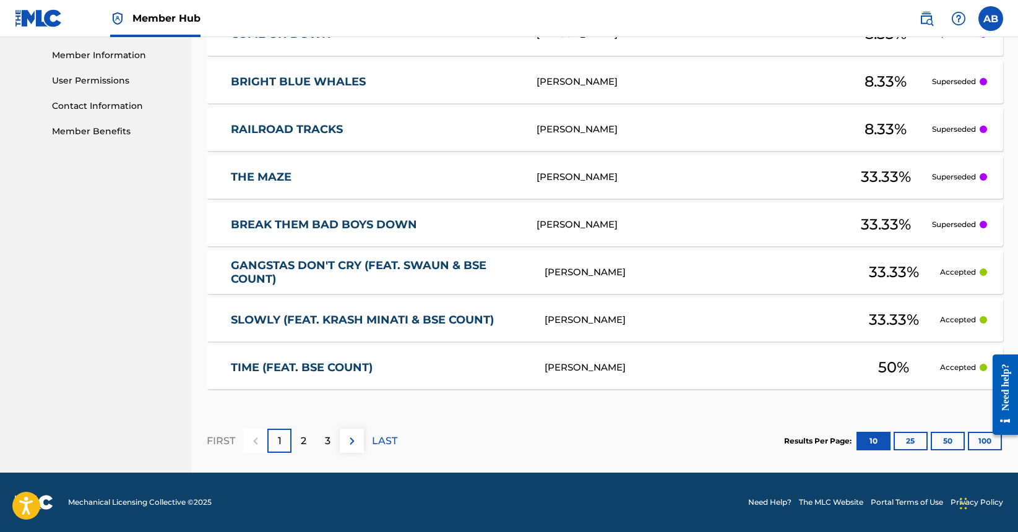
click at [539, 405] on div "Showing 1 - 10 of 241 results Compact View Song Title Writers ? Your Total Subm…" at bounding box center [605, 168] width 796 height 610
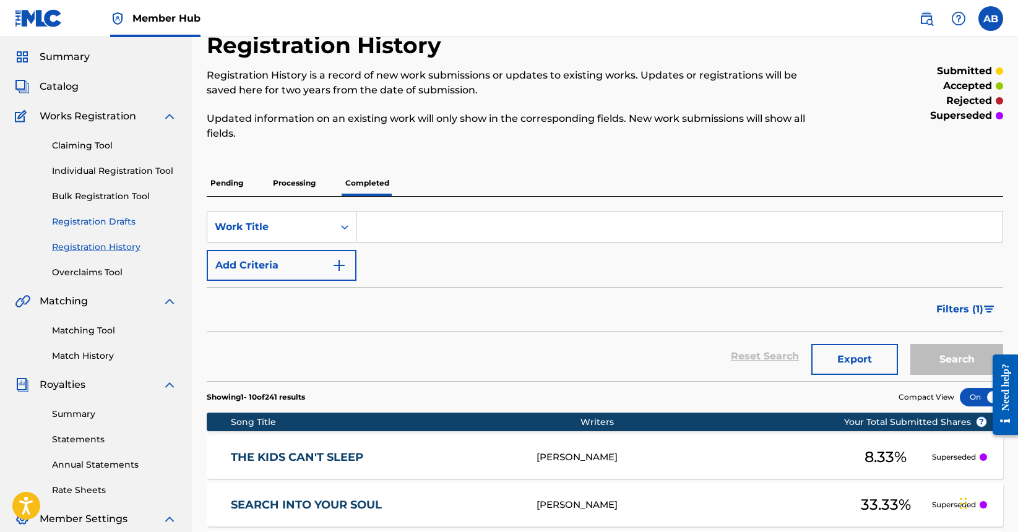
scroll to position [28, 0]
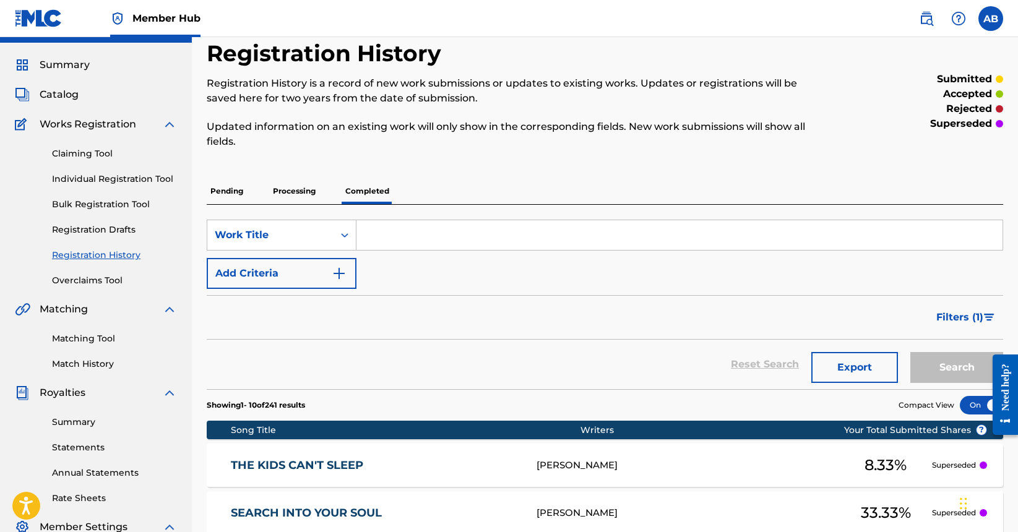
click at [234, 195] on p "Pending" at bounding box center [227, 191] width 40 height 26
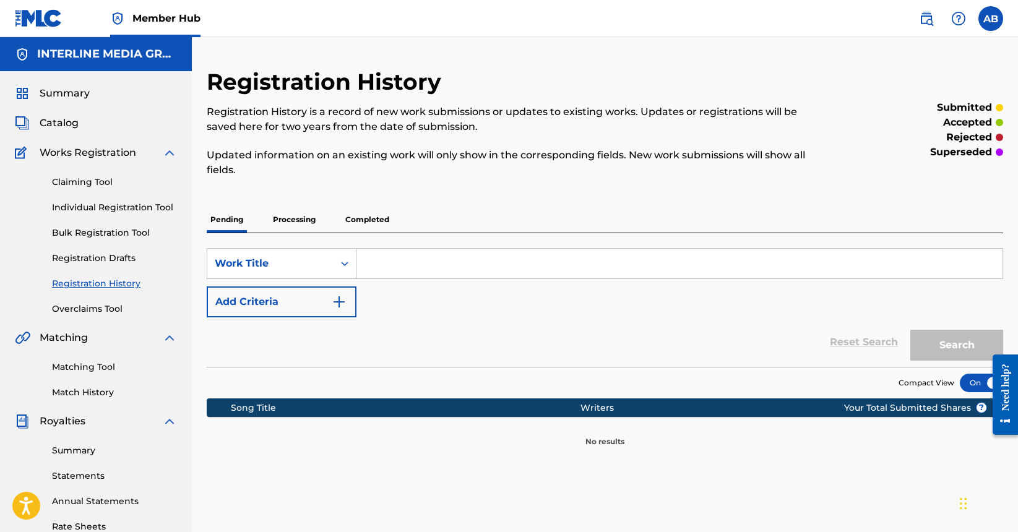
click at [475, 189] on div "Registration History Registration History is a record of new work submissions o…" at bounding box center [513, 130] width 613 height 124
click at [372, 221] on p "Completed" at bounding box center [367, 220] width 51 height 26
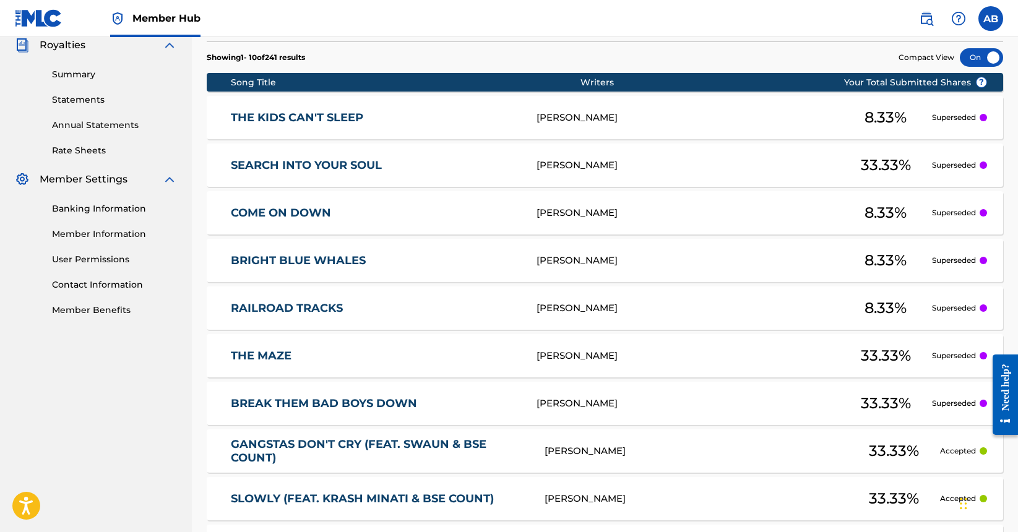
scroll to position [555, 0]
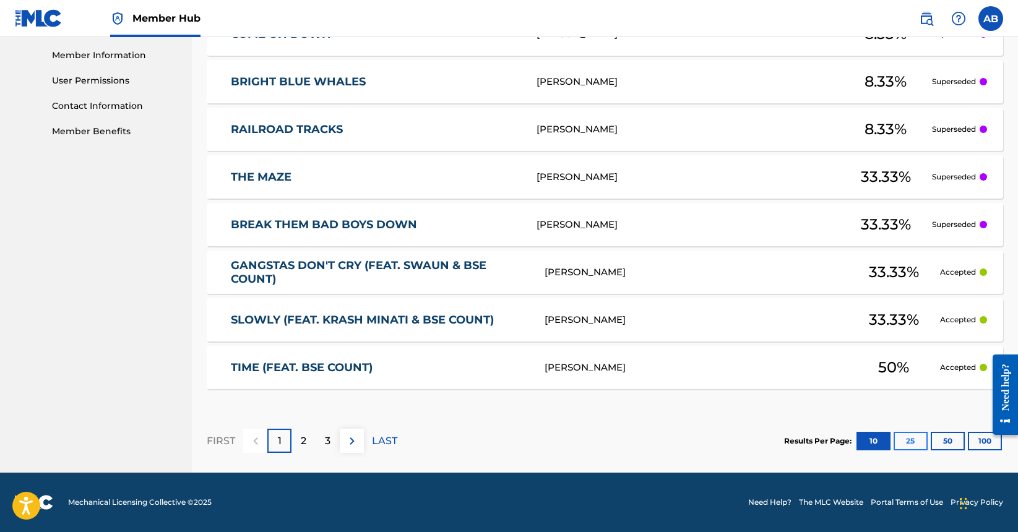
click at [909, 437] on button "25" at bounding box center [910, 441] width 34 height 19
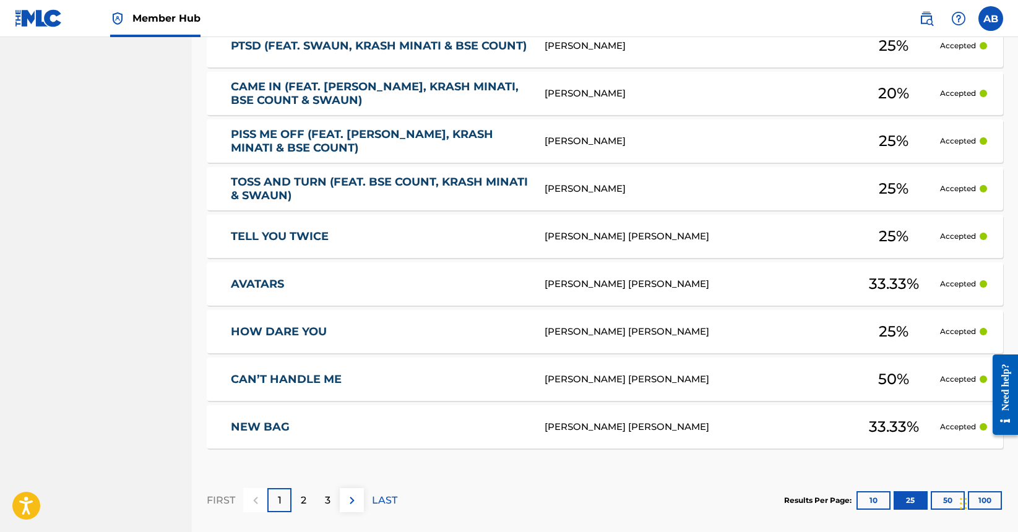
scroll to position [1270, 0]
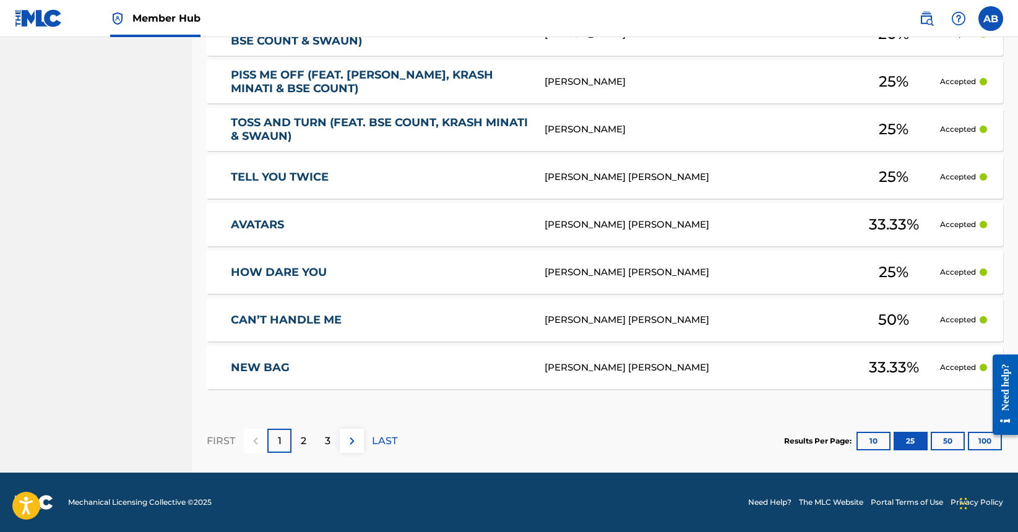
click at [293, 267] on link "HOW DARE YOU" at bounding box center [380, 272] width 298 height 14
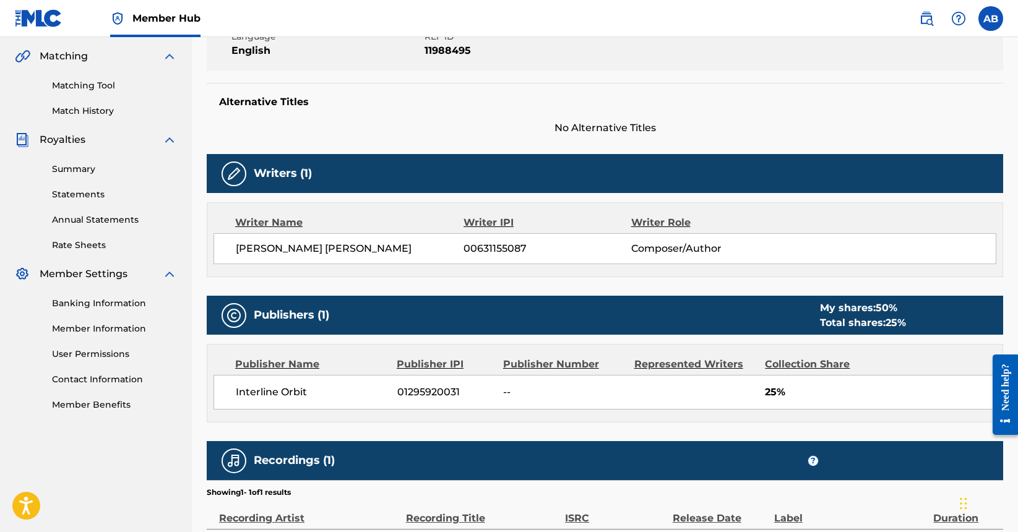
scroll to position [290, 0]
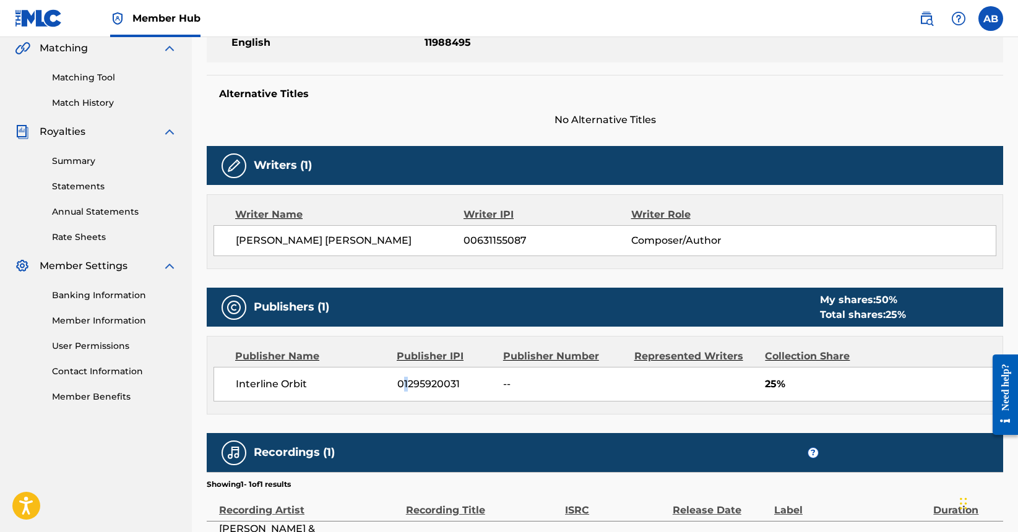
click at [405, 384] on span "01295920031" at bounding box center [445, 384] width 97 height 15
click at [431, 385] on span "01295920031" at bounding box center [445, 384] width 97 height 15
copy span "01295920031"
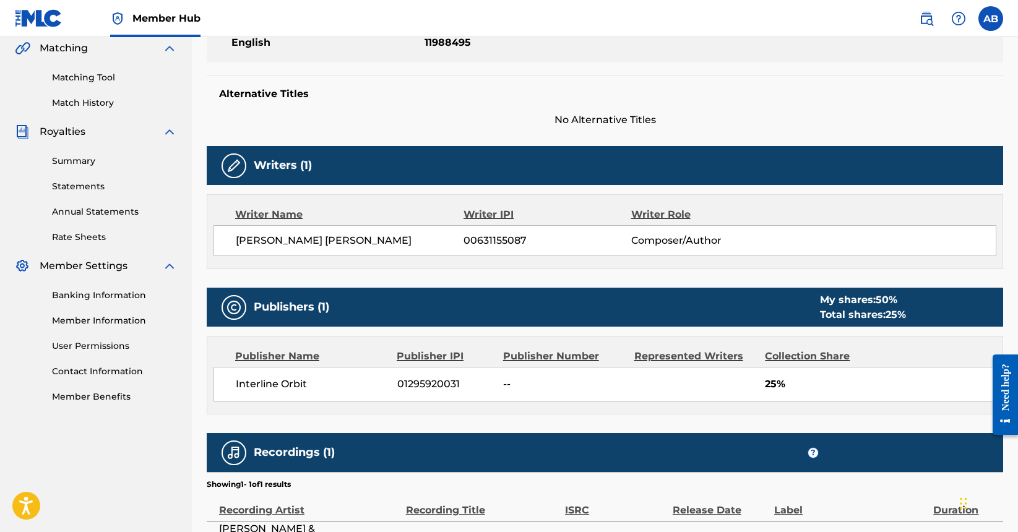
click at [517, 420] on div "Work Detail Member Work Identifier -- MLC Song Code HB540P ISWC -- Duration --:…" at bounding box center [605, 242] width 796 height 622
click at [441, 273] on div "Work Detail Member Work Identifier -- MLC Song Code HB540P ISWC -- Duration --:…" at bounding box center [605, 242] width 796 height 622
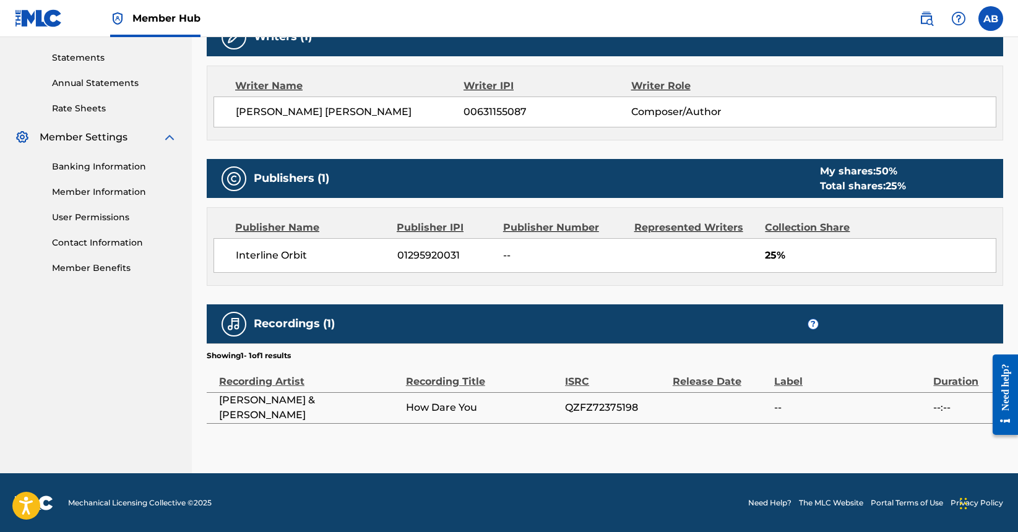
scroll to position [0, 0]
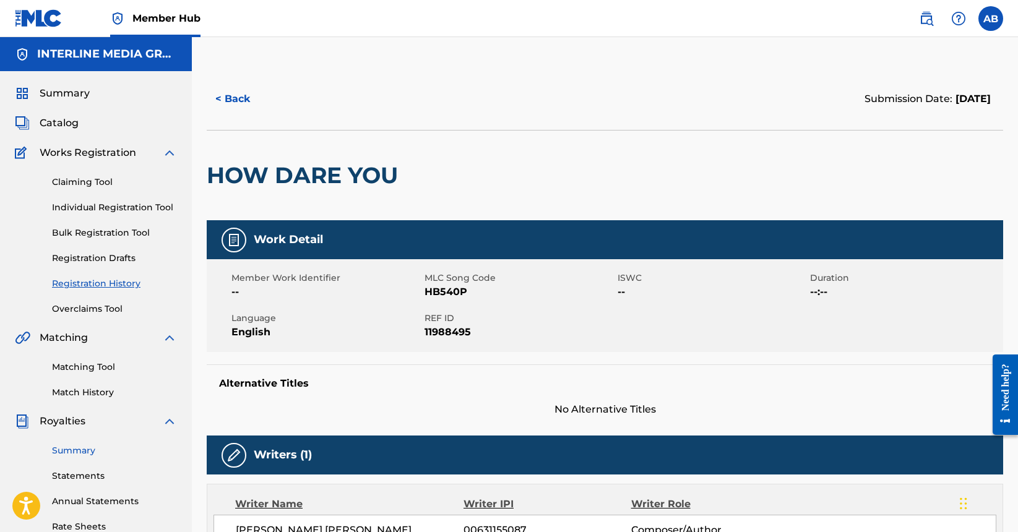
click at [88, 451] on link "Summary" at bounding box center [114, 450] width 125 height 13
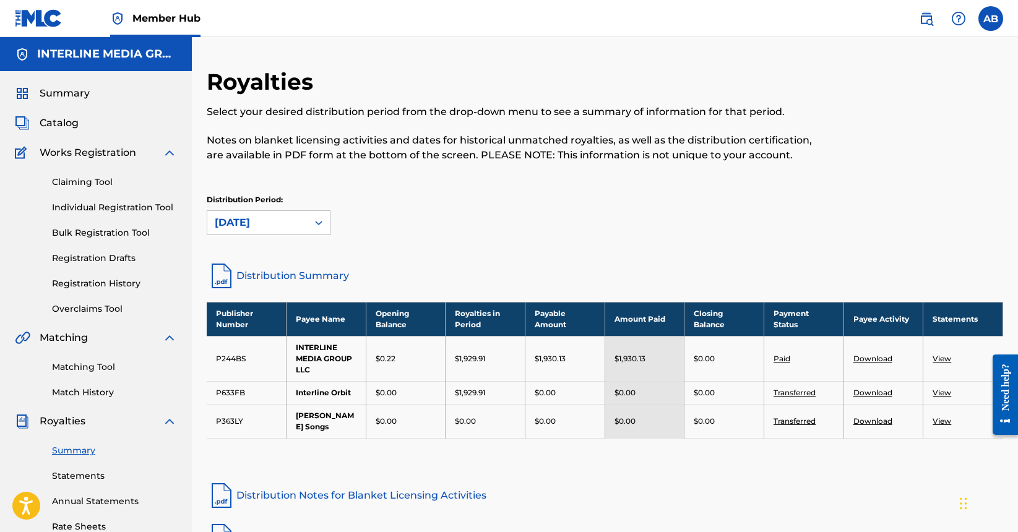
click at [216, 394] on td "P633FB" at bounding box center [247, 392] width 80 height 23
drag, startPoint x: 216, startPoint y: 394, endPoint x: 223, endPoint y: 395, distance: 6.9
click at [217, 394] on td "P633FB" at bounding box center [247, 392] width 80 height 23
copy td "P633FB"
click at [603, 467] on div "Publisher Number Payee Name Opening Balance Royalties in Period Payable Amount …" at bounding box center [605, 386] width 796 height 168
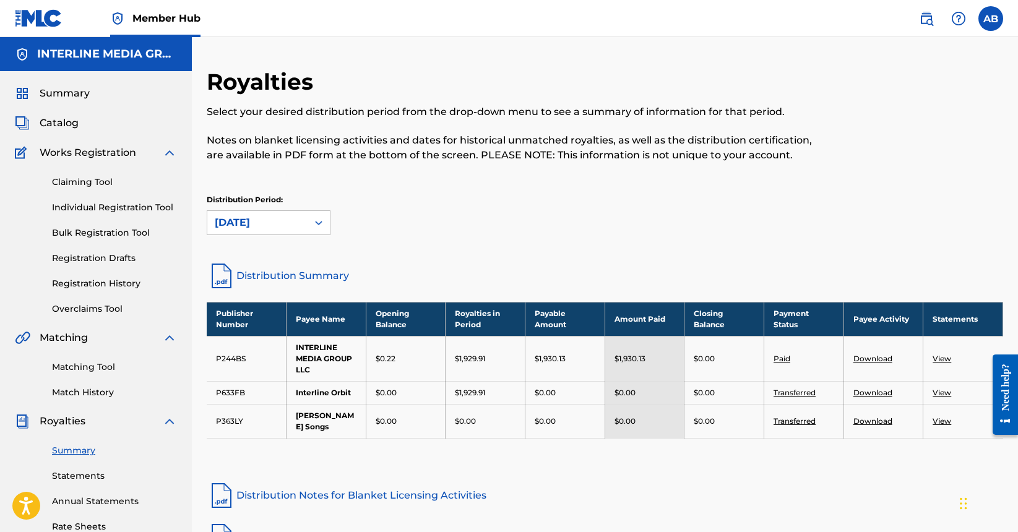
click at [461, 208] on div "Distribution Period: [DATE]" at bounding box center [605, 214] width 796 height 41
click at [86, 184] on link "Claiming Tool" at bounding box center [114, 182] width 125 height 13
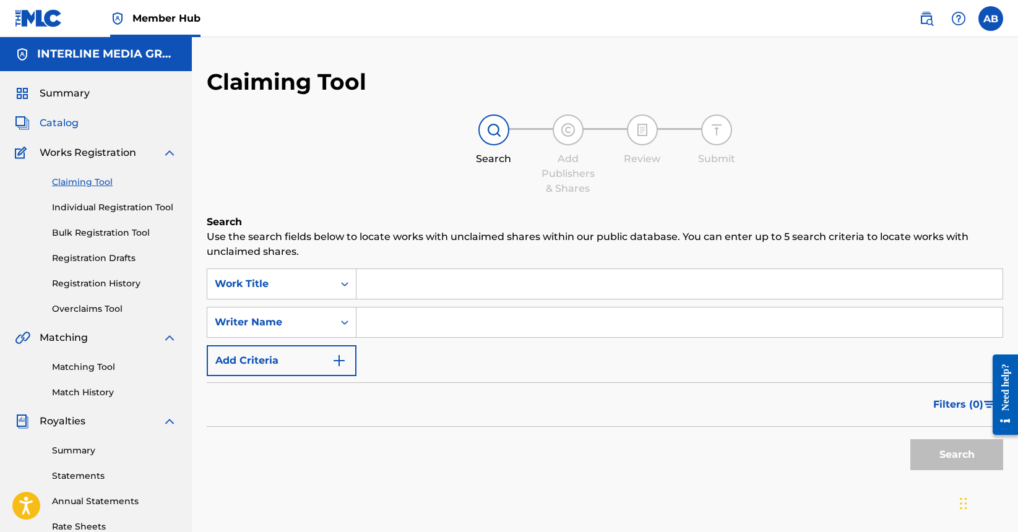
click at [69, 125] on span "Catalog" at bounding box center [59, 123] width 39 height 15
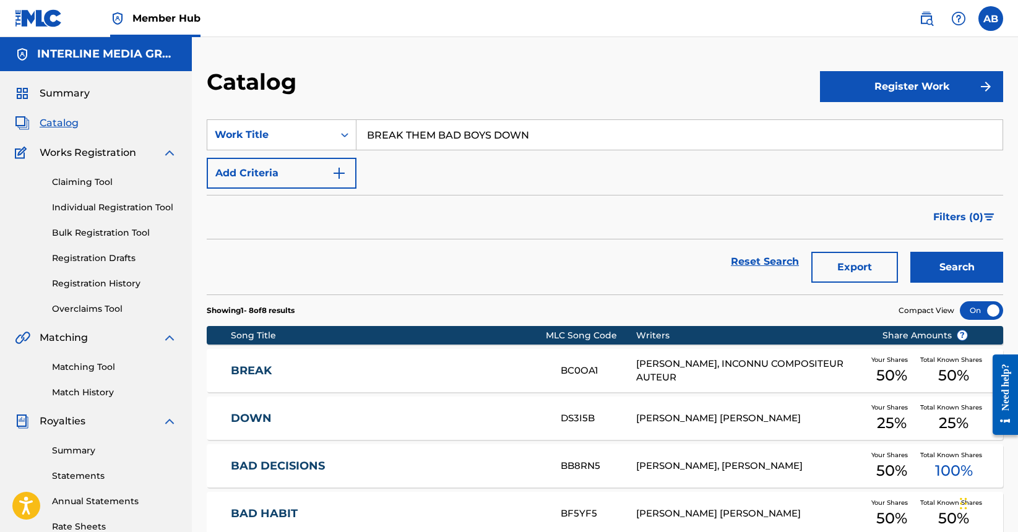
drag, startPoint x: 101, startPoint y: 236, endPoint x: 177, endPoint y: 236, distance: 76.1
click at [103, 236] on link "Bulk Registration Tool" at bounding box center [114, 232] width 125 height 13
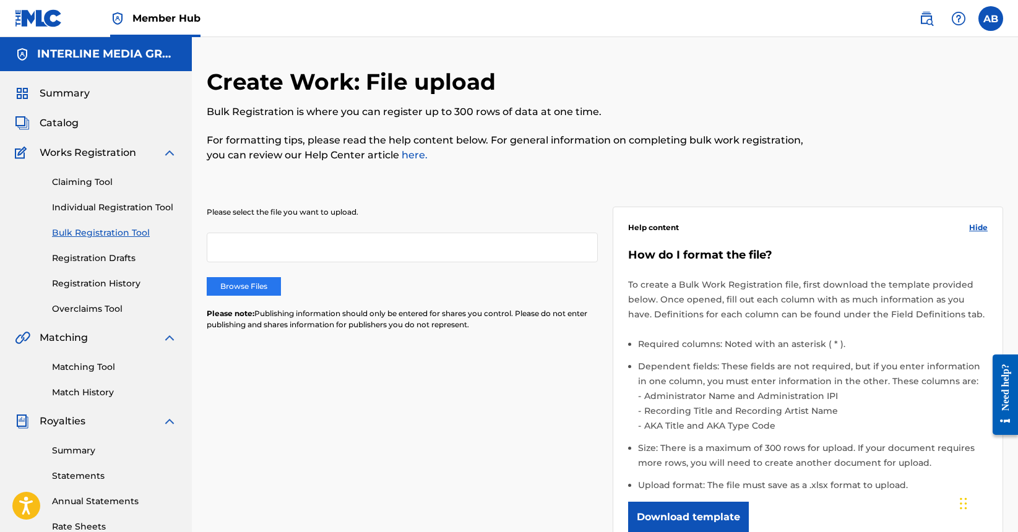
click at [260, 285] on label "Browse Files" at bounding box center [244, 286] width 74 height 19
click at [0, 0] on input "Browse Files" at bounding box center [0, 0] width 0 height 0
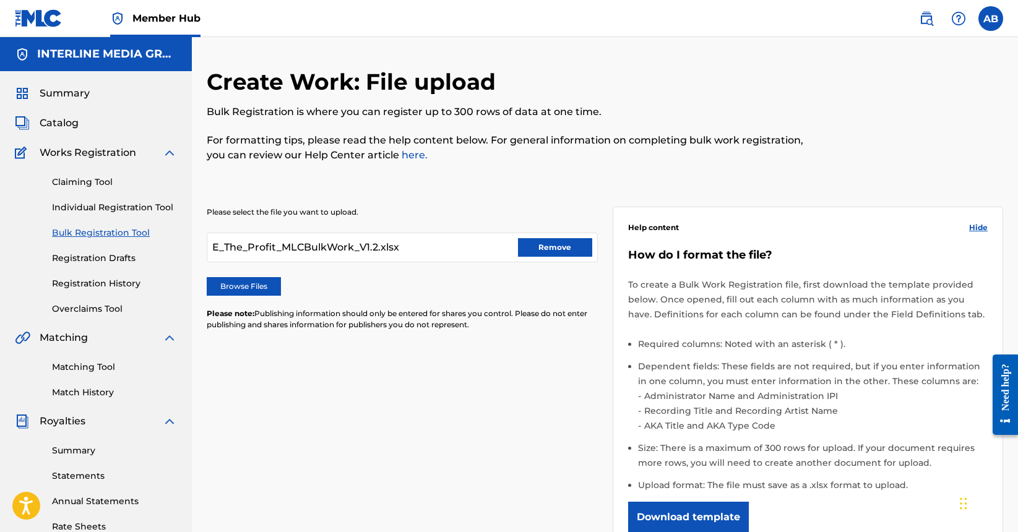
scroll to position [235, 0]
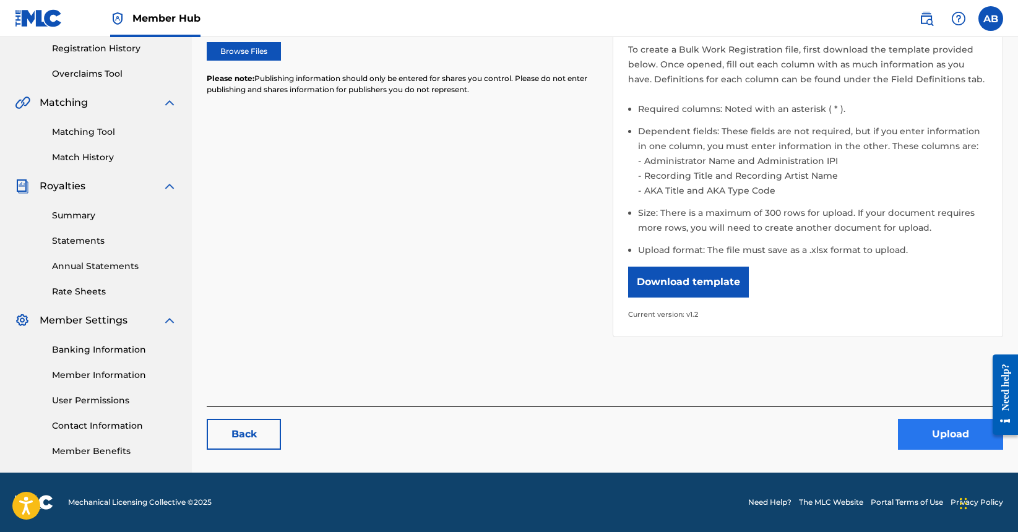
click at [942, 440] on button "Upload" at bounding box center [950, 434] width 105 height 31
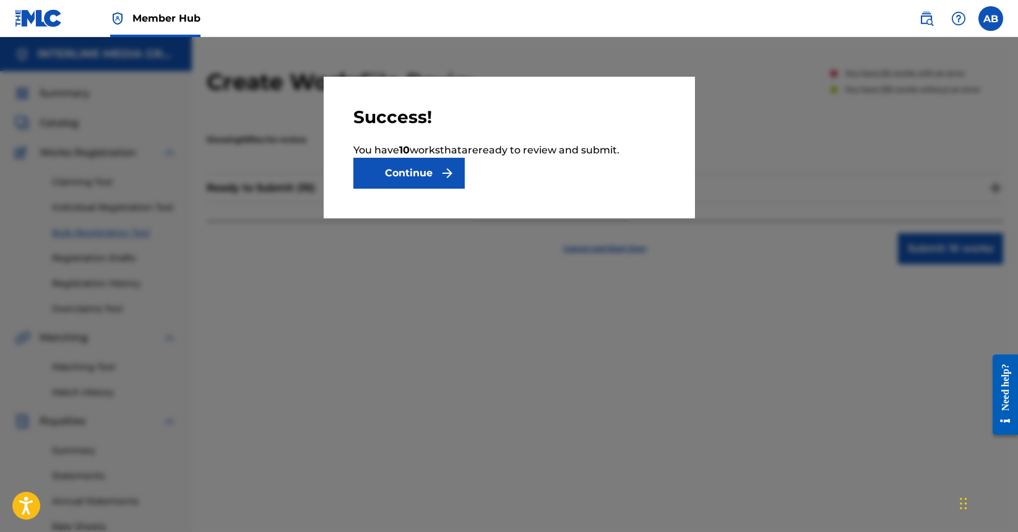
click at [425, 168] on button "Continue" at bounding box center [408, 173] width 111 height 31
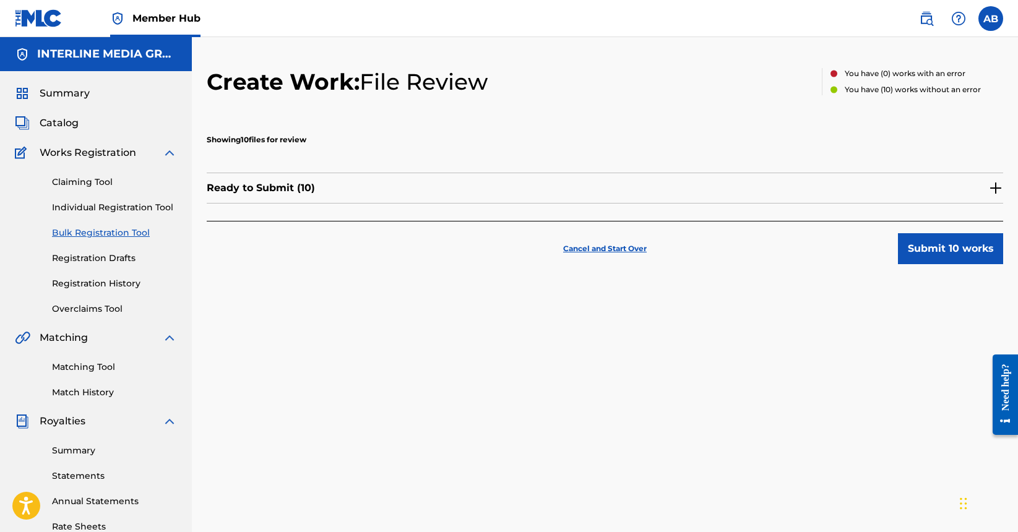
click at [883, 159] on div "Showing 10 files for review" at bounding box center [605, 139] width 796 height 56
click at [995, 187] on img at bounding box center [995, 188] width 15 height 15
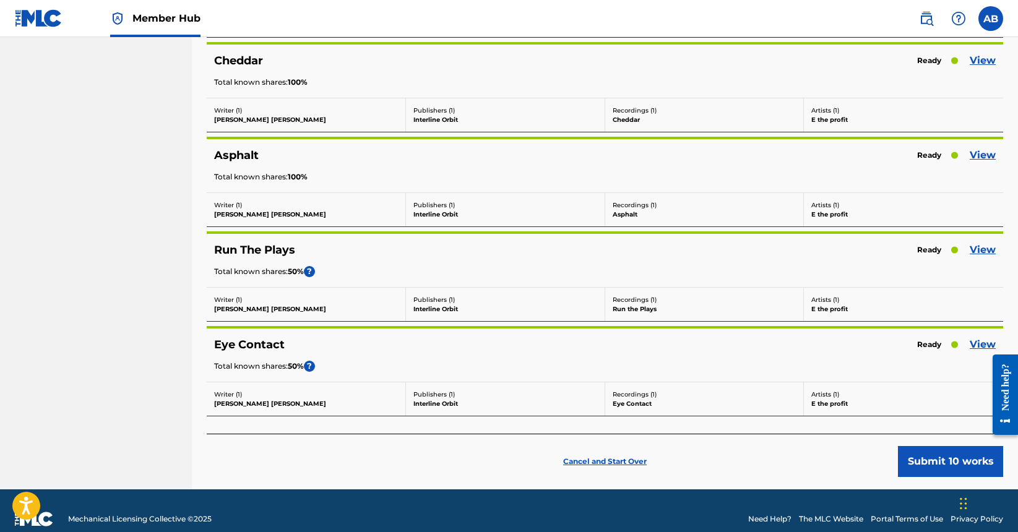
scroll to position [749, 0]
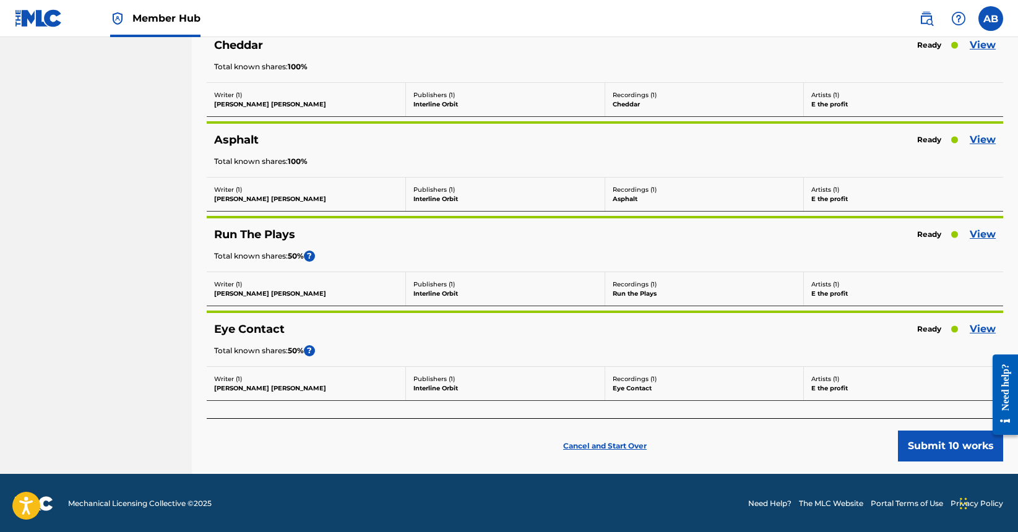
click at [821, 439] on div "Cancel and Start Over Submit 10 works" at bounding box center [605, 439] width 796 height 43
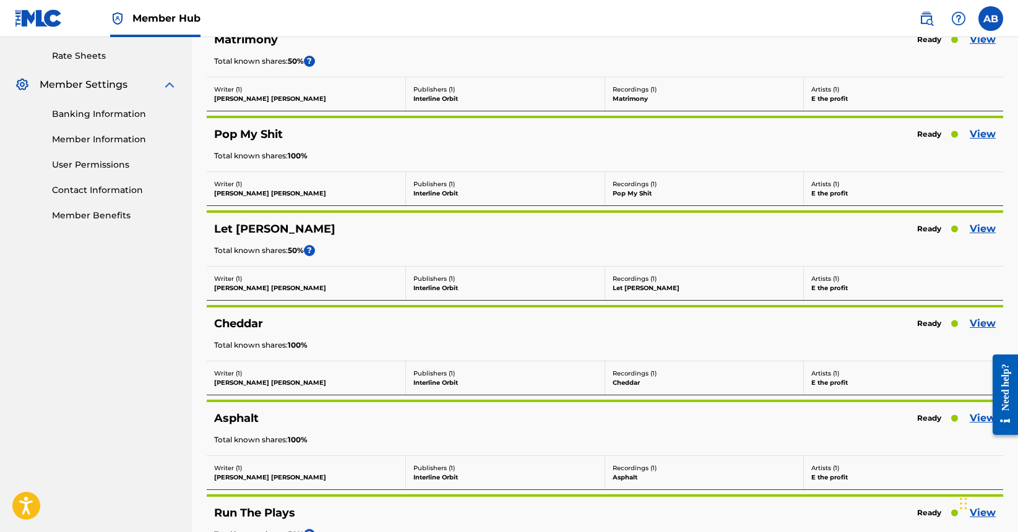
scroll to position [750, 0]
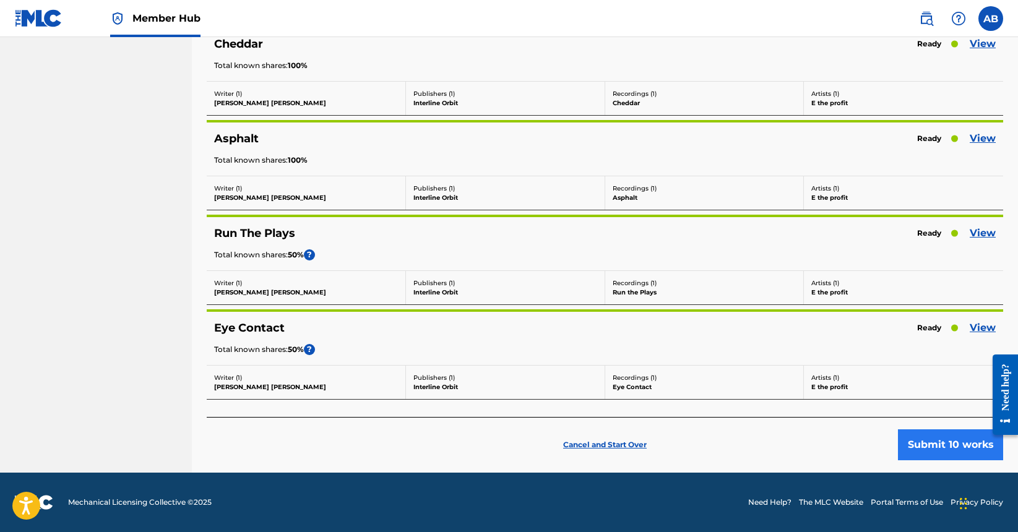
click at [970, 443] on button "Submit 10 works" at bounding box center [950, 444] width 105 height 31
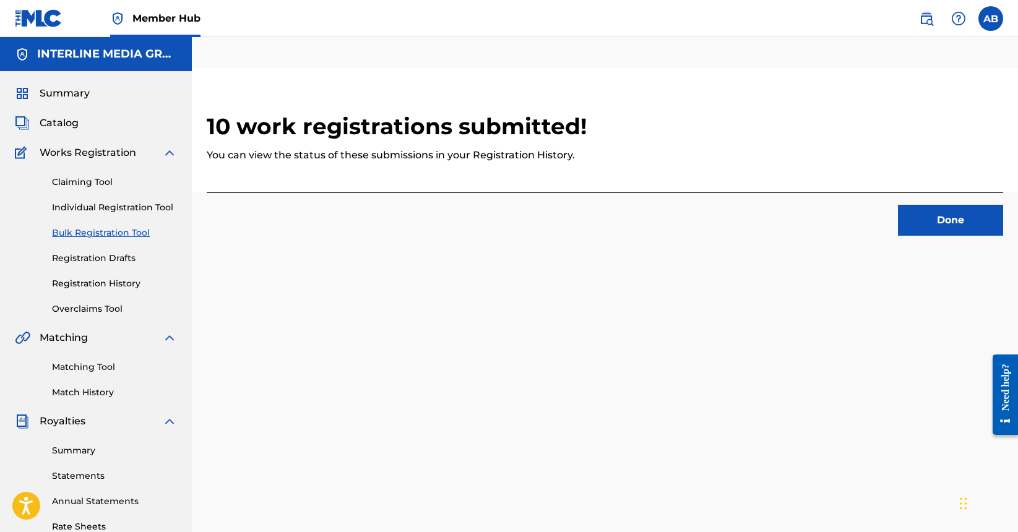
click at [682, 166] on div "10 work registrations submitted! You can view the status of these submissions i…" at bounding box center [605, 130] width 796 height 124
